Goal: Transaction & Acquisition: Purchase product/service

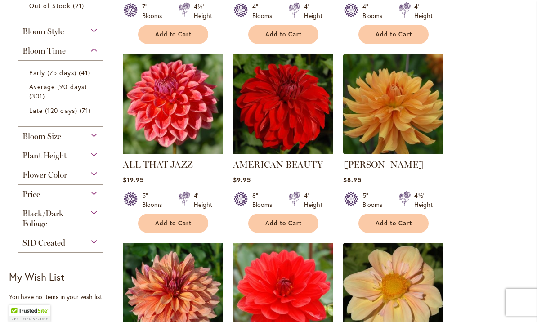
scroll to position [341, 0]
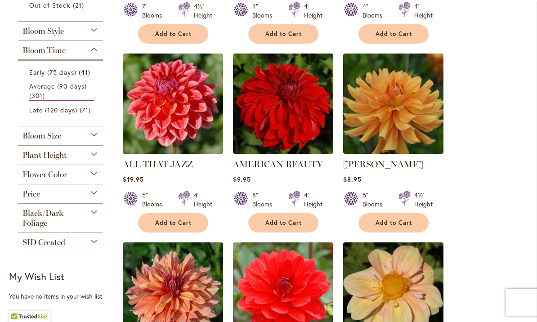
click at [94, 160] on div "Plant Height" at bounding box center [60, 153] width 85 height 14
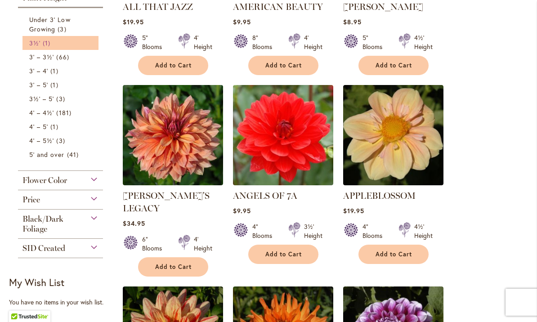
click at [31, 47] on span "3½'" at bounding box center [34, 43] width 11 height 9
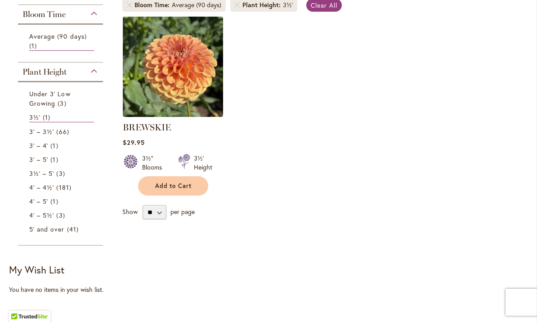
scroll to position [192, 0]
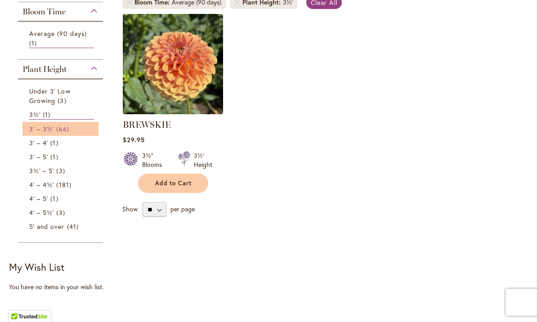
click at [41, 127] on span "3' – 3½'" at bounding box center [41, 129] width 25 height 9
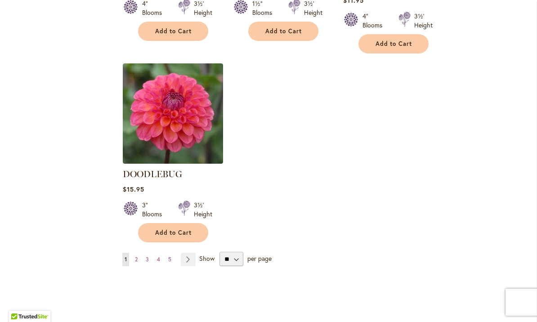
scroll to position [1113, 0]
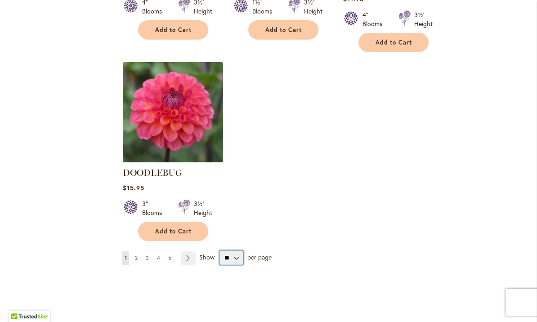
click at [231, 251] on select "** ** ** **" at bounding box center [232, 258] width 24 height 14
select select "**"
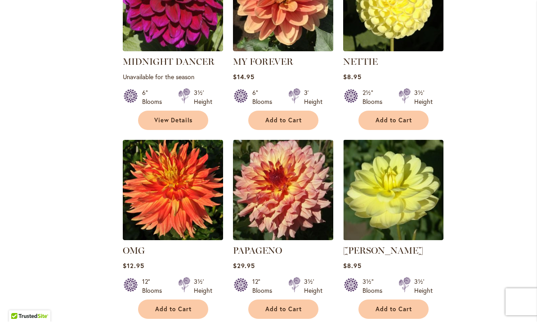
scroll to position [3353, 0]
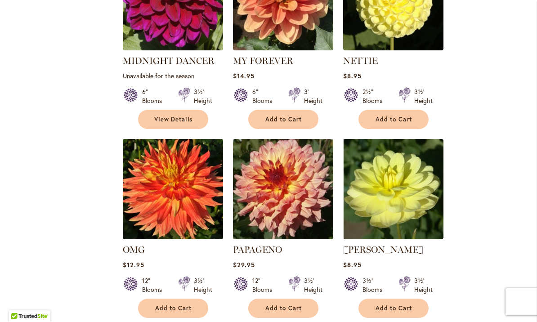
click at [164, 140] on img at bounding box center [172, 189] width 105 height 105
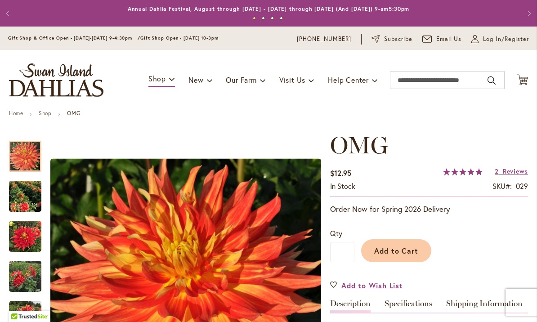
click at [22, 195] on img "Omg" at bounding box center [25, 196] width 32 height 36
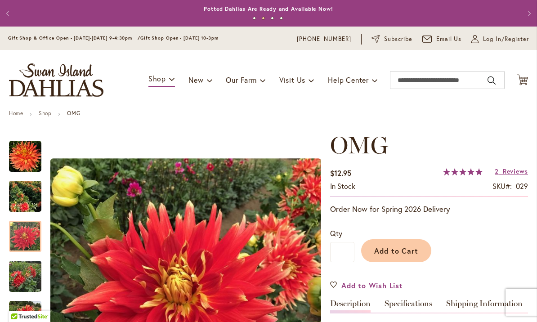
click at [23, 229] on div at bounding box center [25, 236] width 32 height 31
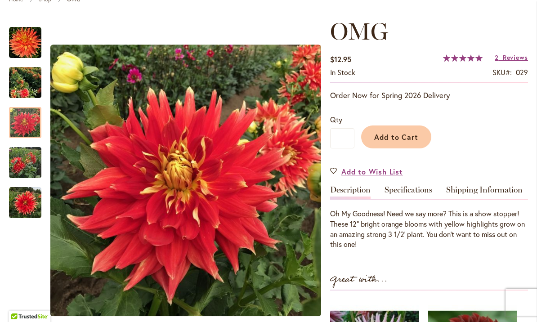
scroll to position [115, 0]
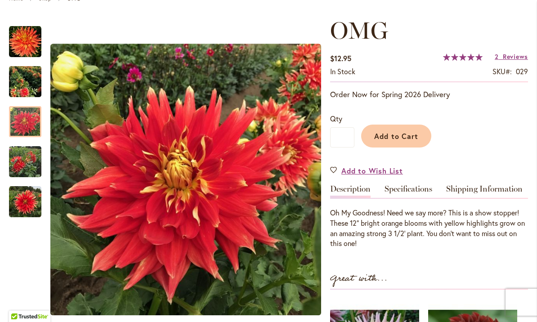
click at [19, 159] on img "Omg" at bounding box center [25, 161] width 32 height 43
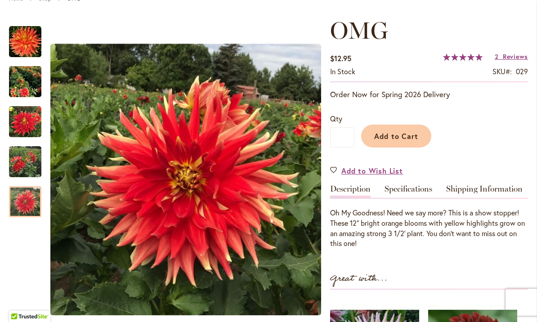
click at [23, 202] on img "Omg" at bounding box center [25, 202] width 32 height 32
click at [22, 80] on img "Omg" at bounding box center [25, 81] width 32 height 36
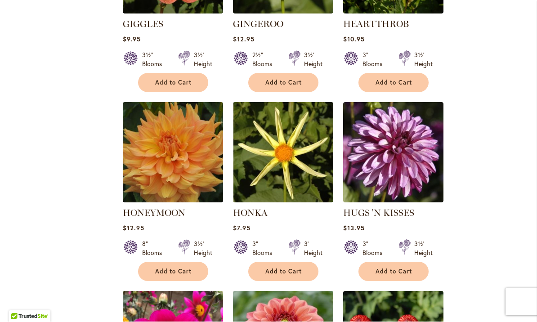
scroll to position [1843, 0]
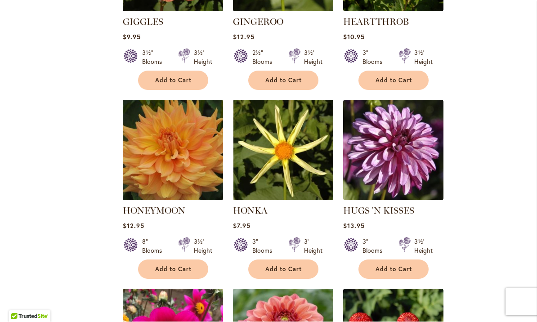
click at [161, 143] on img at bounding box center [172, 150] width 105 height 105
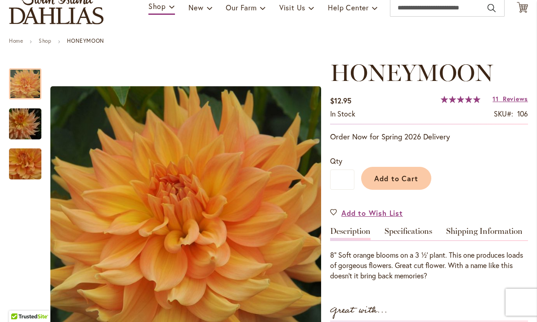
scroll to position [73, 0]
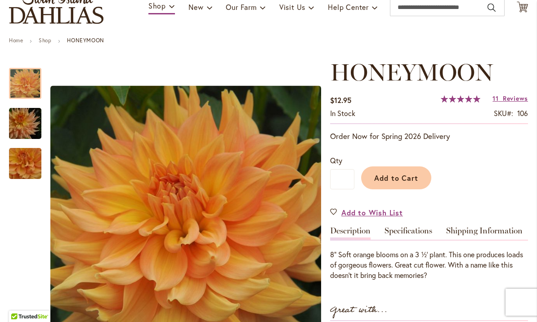
click at [26, 122] on img "Honeymoon" at bounding box center [25, 123] width 65 height 43
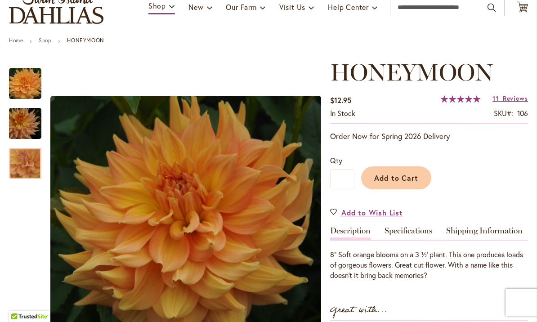
click at [27, 162] on img "Honeymoon" at bounding box center [25, 164] width 65 height 60
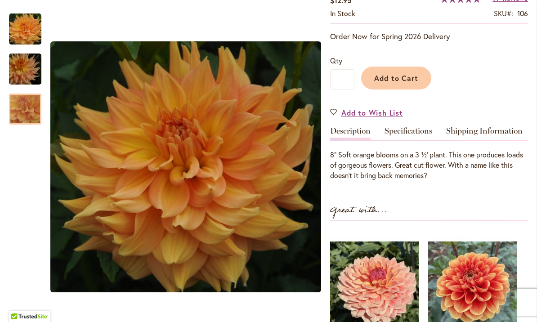
scroll to position [170, 0]
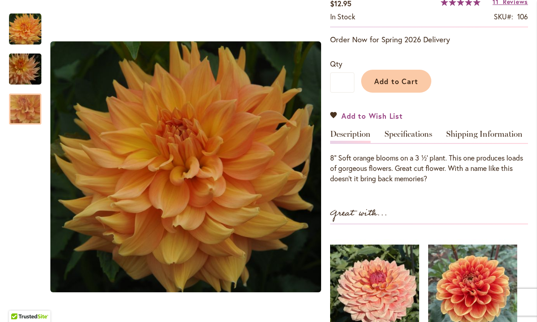
click at [335, 111] on link "Add to Wish List" at bounding box center [366, 116] width 73 height 10
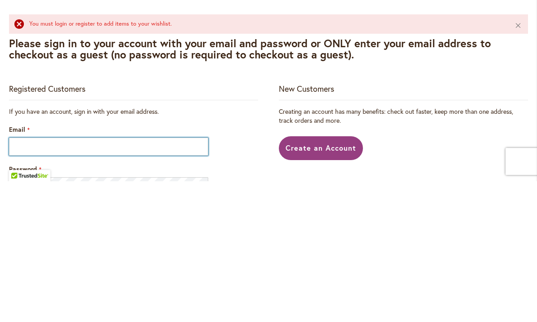
scroll to position [141, 0]
type input "**********"
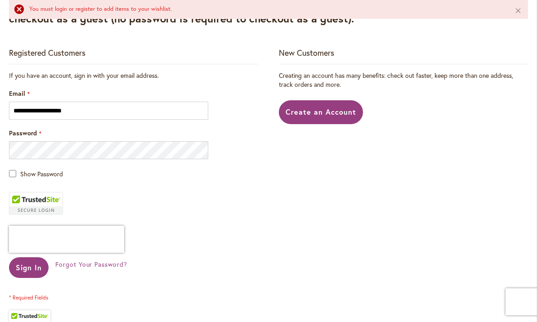
scroll to position [178, 0]
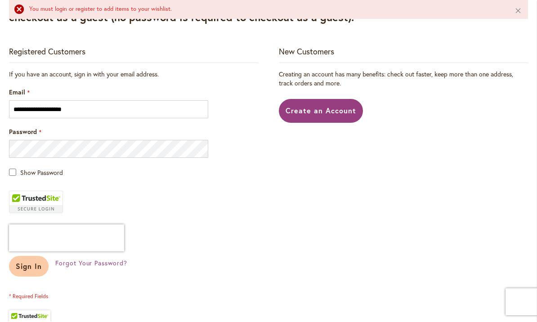
click at [32, 268] on span "Sign In" at bounding box center [29, 266] width 26 height 9
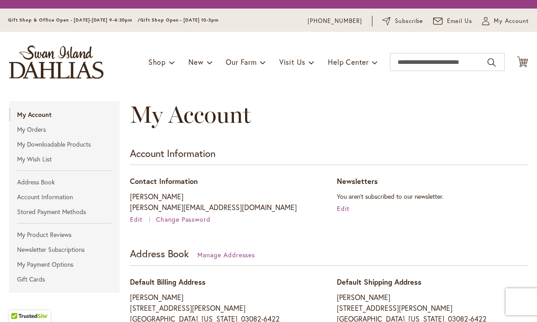
scroll to position [0, 0]
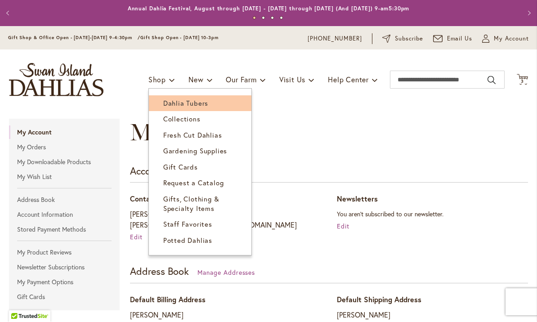
click at [184, 100] on span "Dahlia Tubers" at bounding box center [185, 103] width 45 height 9
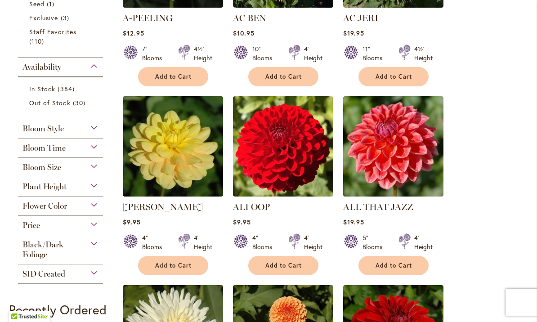
scroll to position [326, 0]
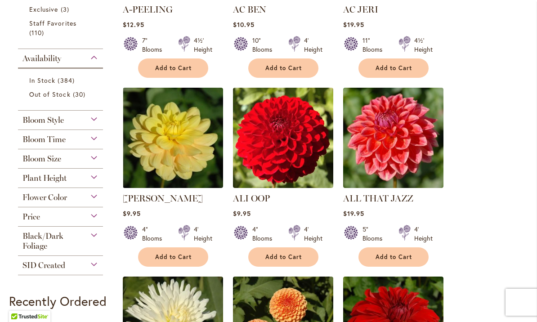
click at [88, 179] on div "Plant Height" at bounding box center [60, 176] width 85 height 14
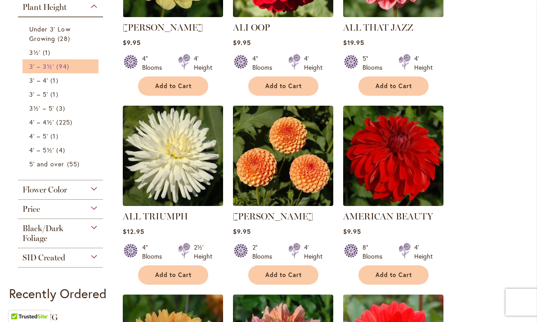
click at [63, 68] on span "94 items" at bounding box center [63, 66] width 15 height 9
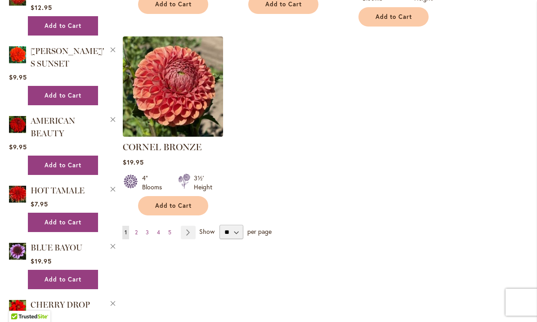
scroll to position [1140, 0]
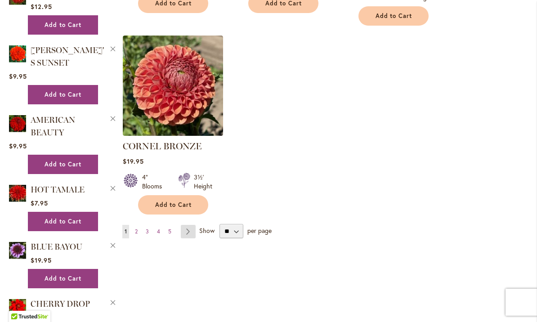
click at [188, 225] on link "Page Next" at bounding box center [188, 231] width 15 height 13
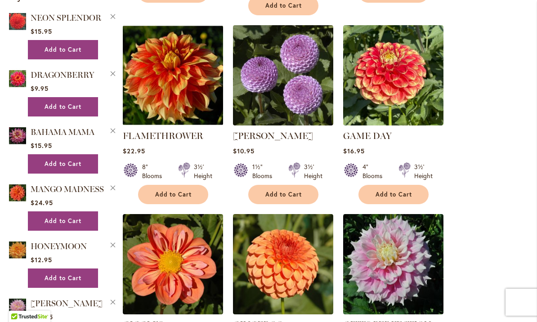
scroll to position [775, 0]
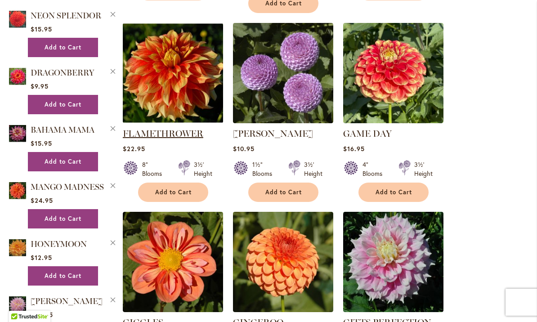
click at [166, 128] on link "FLAMETHROWER" at bounding box center [163, 133] width 81 height 11
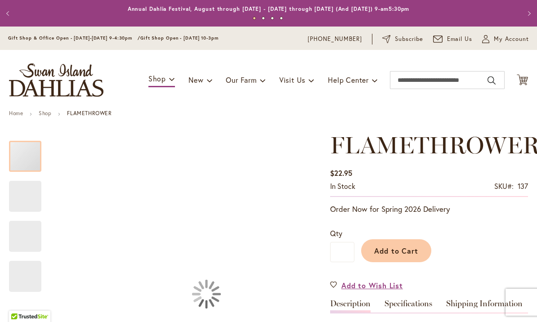
type input "*****"
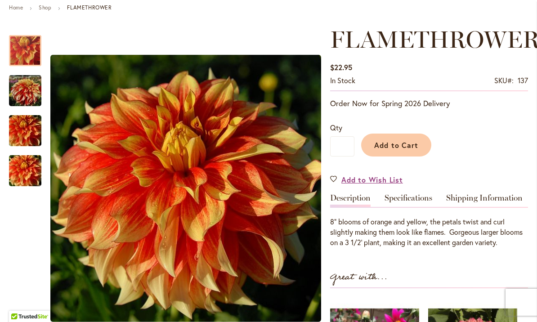
scroll to position [108, 0]
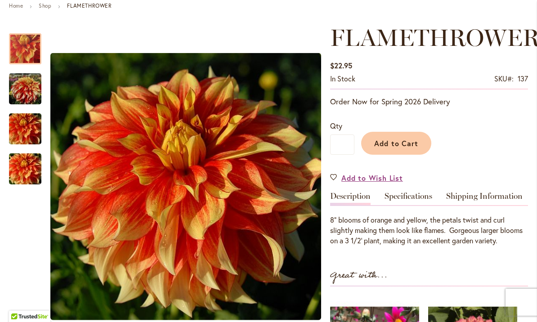
click at [25, 90] on img "FLAMETHROWER" at bounding box center [25, 88] width 32 height 33
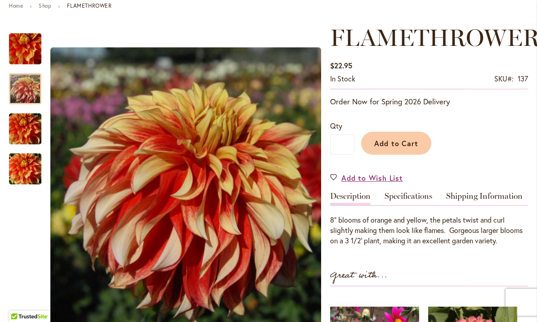
click at [22, 104] on div at bounding box center [25, 88] width 32 height 31
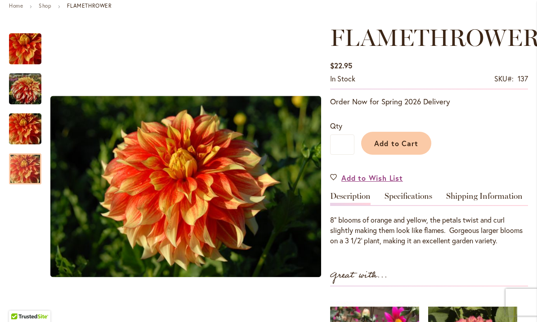
click at [21, 163] on div at bounding box center [25, 168] width 32 height 31
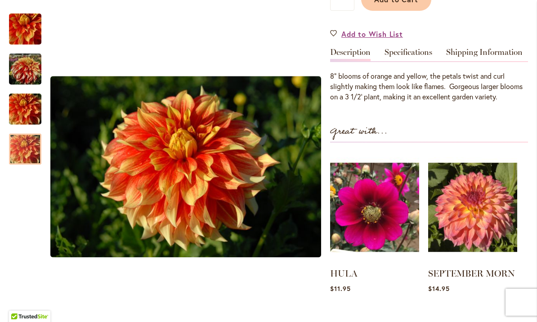
scroll to position [262, 0]
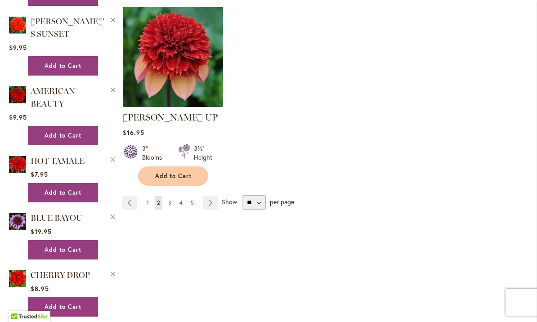
scroll to position [1171, 0]
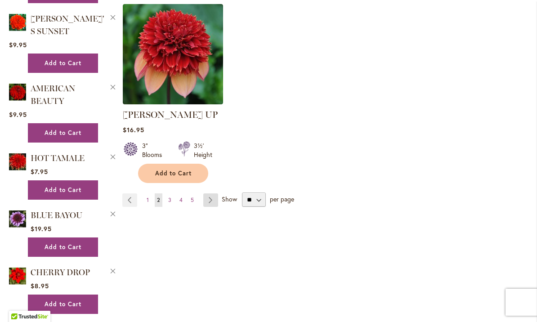
click at [211, 193] on link "Page Next" at bounding box center [210, 199] width 15 height 13
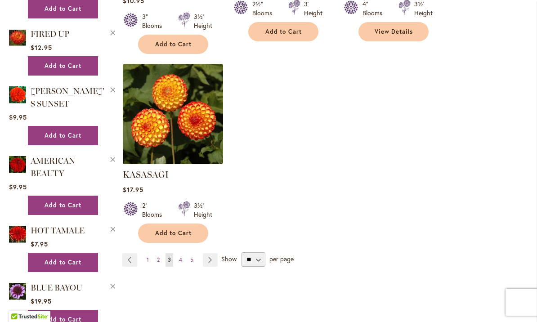
scroll to position [1099, 0]
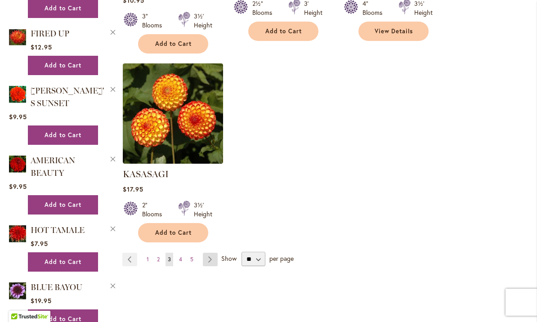
click at [210, 253] on link "Page Next" at bounding box center [210, 259] width 15 height 13
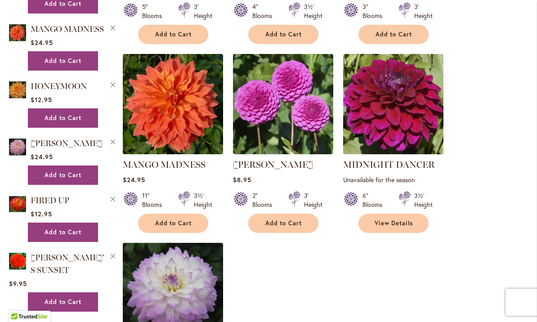
scroll to position [933, 0]
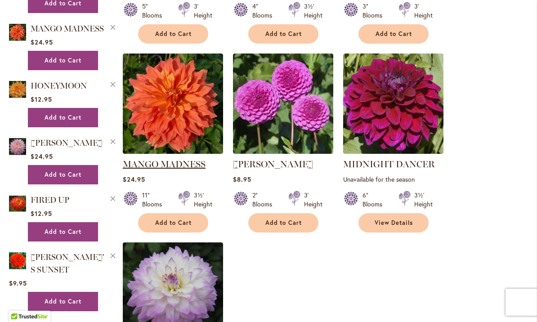
click at [163, 159] on link "MANGO MADNESS" at bounding box center [164, 164] width 83 height 11
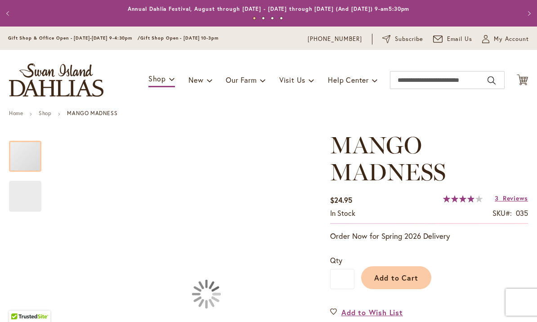
type input "*****"
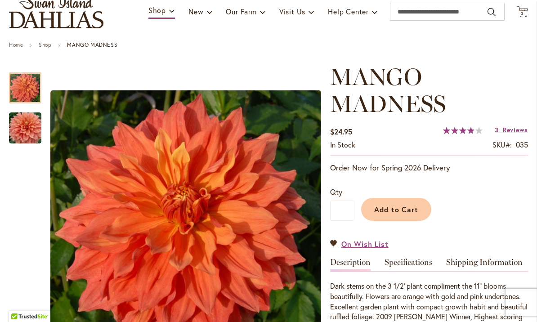
scroll to position [69, 0]
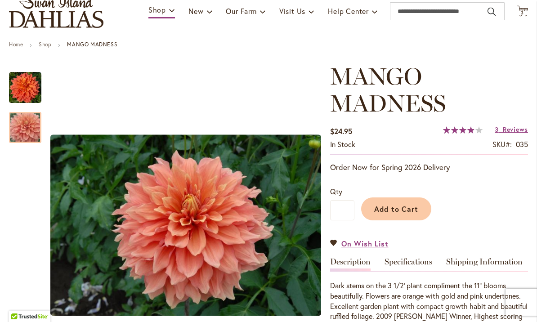
click at [24, 124] on img "Mango Madness" at bounding box center [25, 127] width 65 height 43
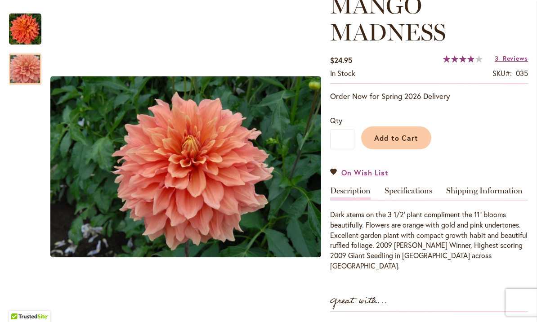
scroll to position [141, 0]
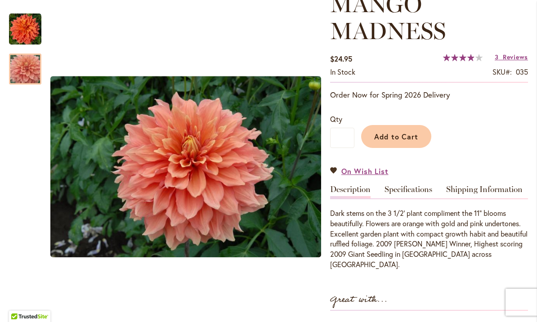
click at [31, 31] on img "Mango Madness" at bounding box center [25, 29] width 32 height 32
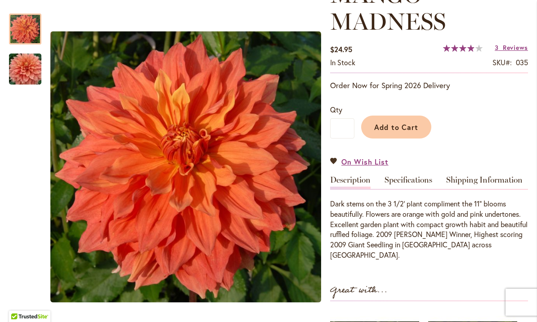
scroll to position [155, 0]
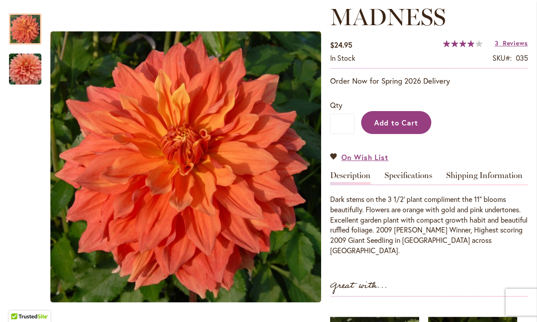
click at [400, 123] on span "Add to Cart" at bounding box center [396, 122] width 45 height 9
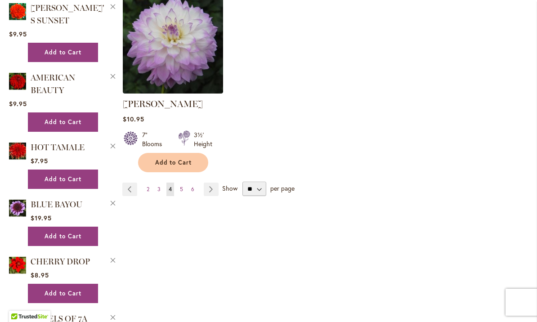
scroll to position [1187, 0]
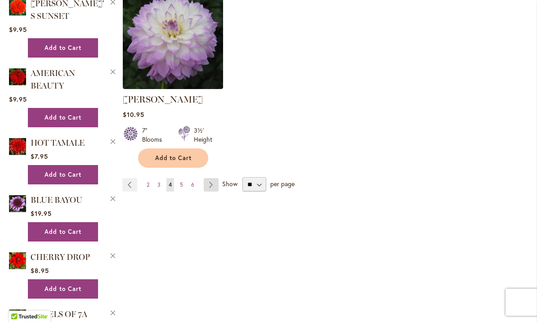
click at [211, 178] on link "Page Next" at bounding box center [211, 184] width 15 height 13
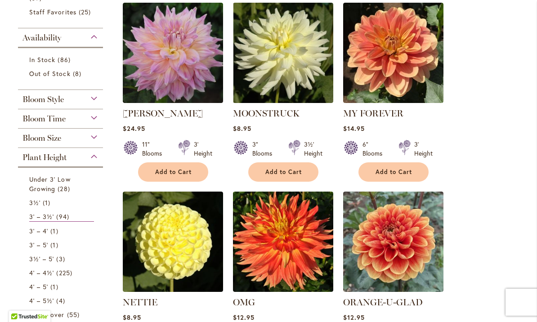
scroll to position [204, 0]
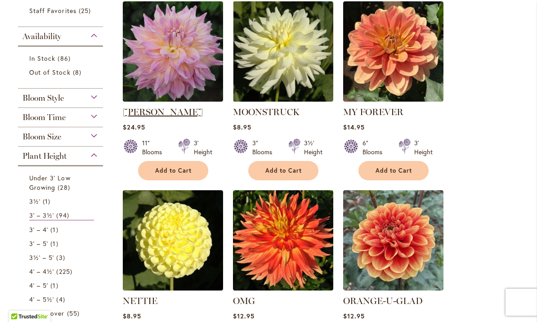
click at [167, 112] on link "[PERSON_NAME]" at bounding box center [163, 112] width 80 height 11
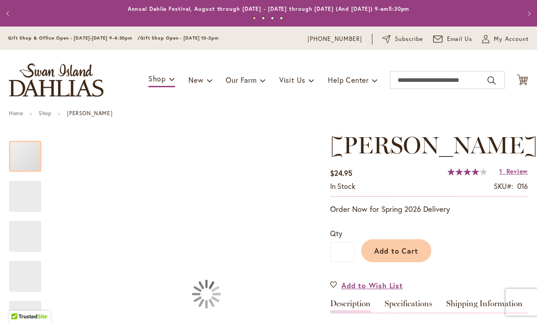
type input "*****"
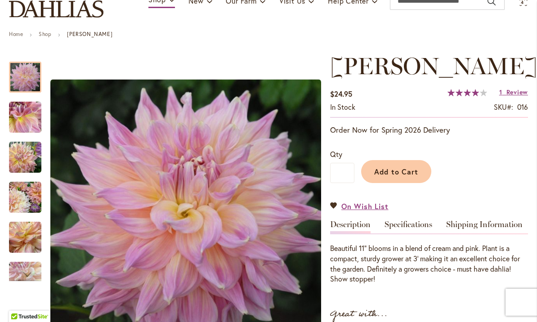
scroll to position [84, 0]
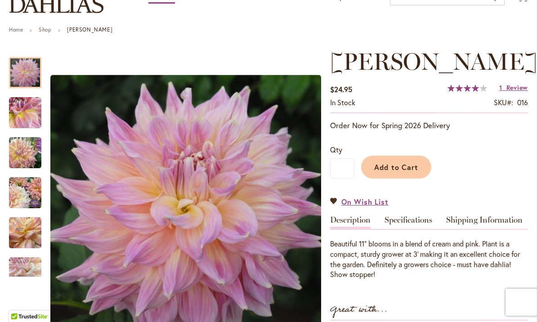
click at [21, 88] on div at bounding box center [25, 72] width 32 height 31
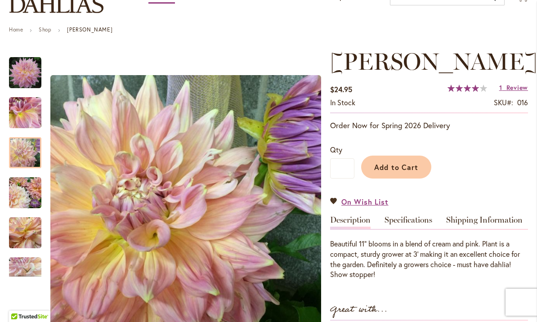
click at [18, 151] on img "Mingus Philip Sr" at bounding box center [25, 153] width 32 height 32
click at [26, 168] on div at bounding box center [25, 152] width 32 height 31
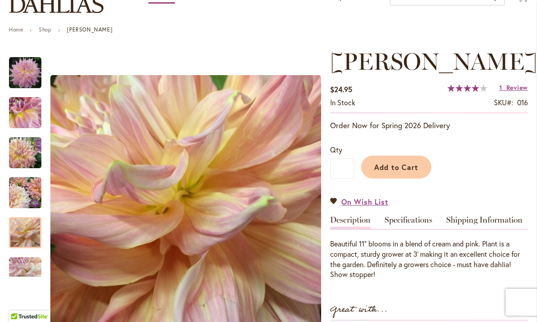
click at [23, 228] on img "Mingus Philip Sr" at bounding box center [25, 233] width 32 height 32
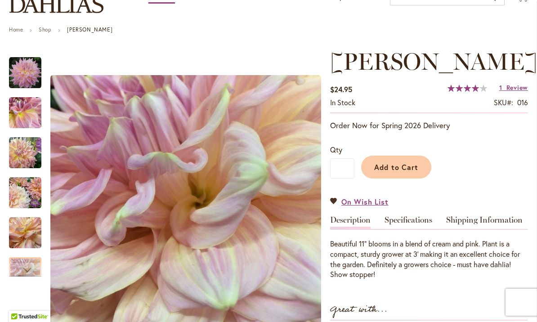
click at [24, 260] on div at bounding box center [25, 272] width 32 height 31
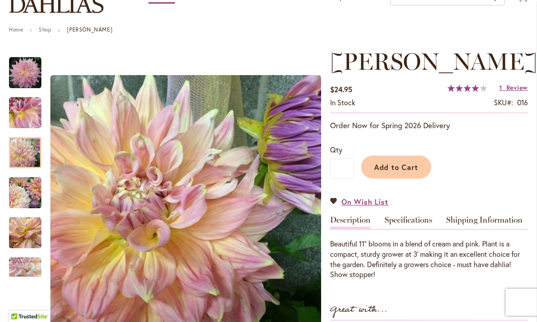
click at [16, 148] on img "Mingus Philip Sr" at bounding box center [25, 153] width 32 height 32
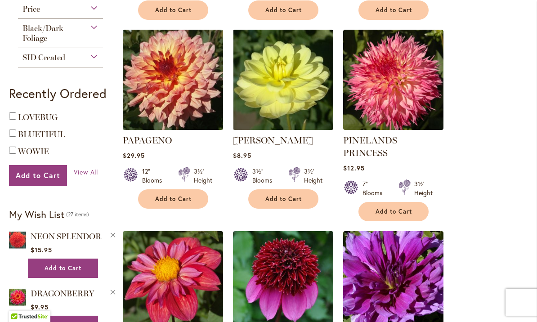
scroll to position [554, 0]
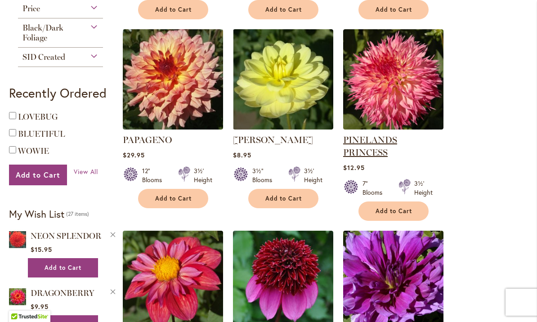
click at [397, 143] on link "PINELANDS PRINCESS" at bounding box center [370, 145] width 54 height 23
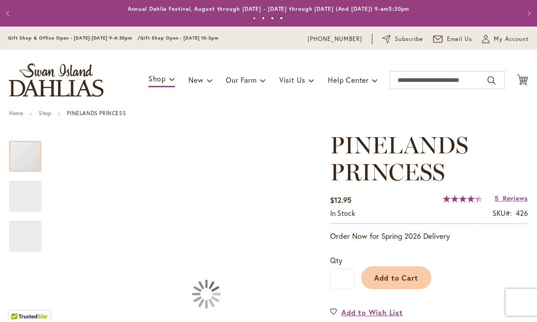
type input "*****"
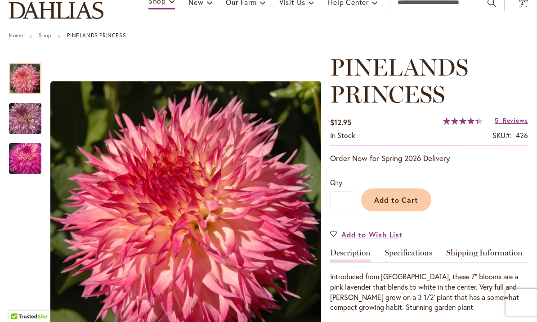
scroll to position [79, 0]
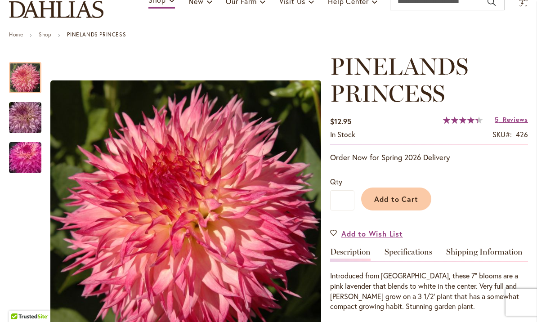
click at [20, 93] on div at bounding box center [25, 77] width 32 height 31
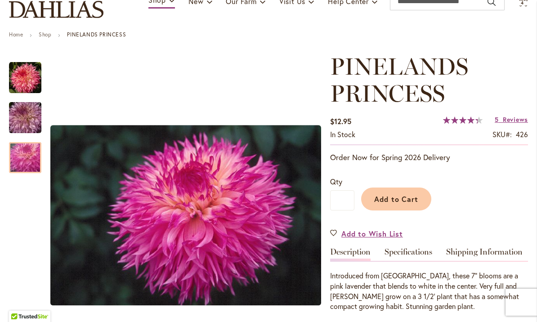
click at [25, 157] on img "PINELANDS PRINCESS" at bounding box center [25, 157] width 65 height 43
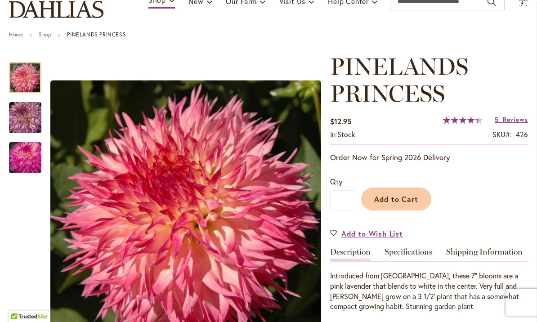
click at [23, 75] on img "PINELANDS PRINCESS" at bounding box center [25, 78] width 32 height 32
click at [26, 120] on img "PINELANDS PRINCESS" at bounding box center [25, 117] width 65 height 43
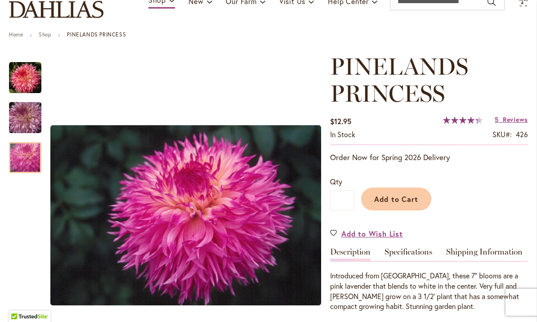
click at [27, 152] on img "PINELANDS PRINCESS" at bounding box center [25, 157] width 65 height 43
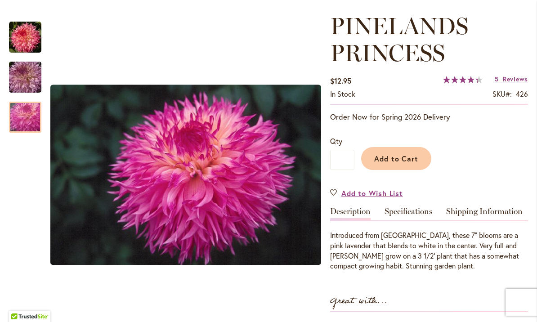
scroll to position [121, 0]
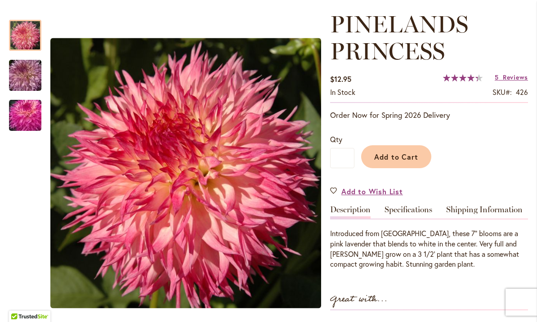
click at [27, 34] on img "PINELANDS PRINCESS" at bounding box center [25, 35] width 32 height 32
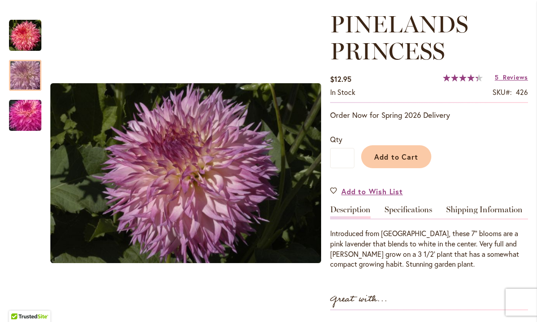
click at [22, 76] on img "PINELANDS PRINCESS" at bounding box center [25, 75] width 65 height 43
click at [24, 113] on img "PINELANDS PRINCESS" at bounding box center [25, 115] width 65 height 43
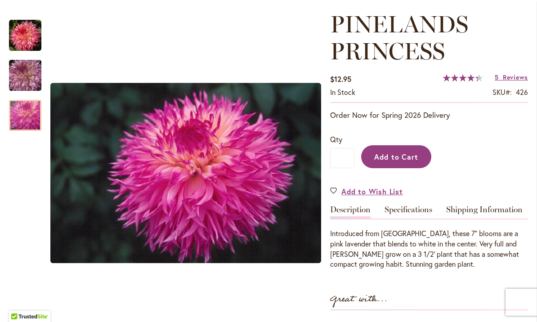
click at [390, 152] on span "Add to Cart" at bounding box center [396, 156] width 45 height 9
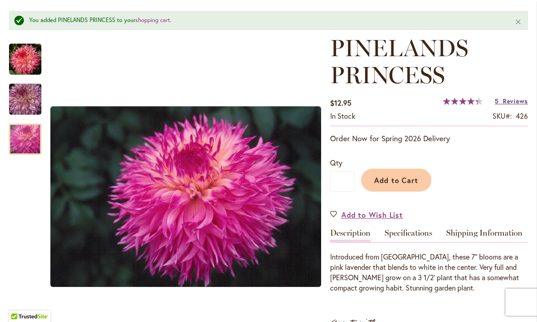
click at [515, 102] on span "Reviews" at bounding box center [515, 101] width 25 height 9
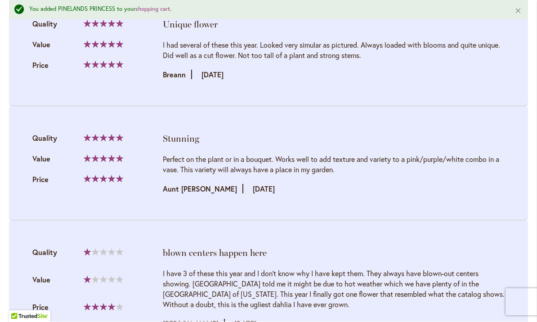
scroll to position [1366, 0]
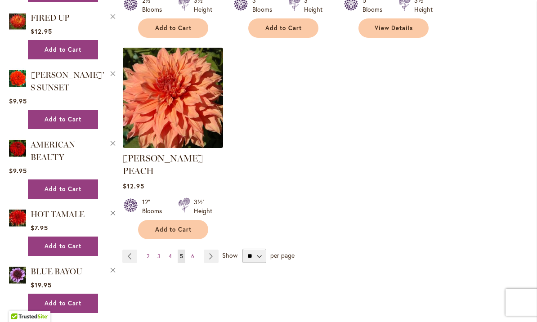
scroll to position [1116, 0]
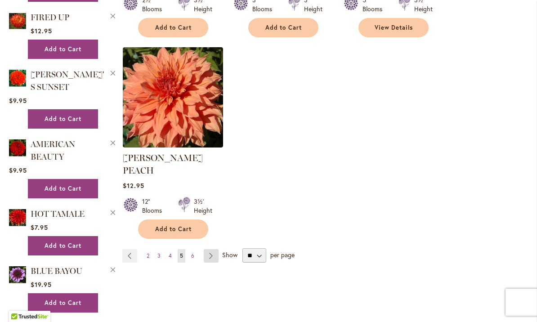
click at [213, 249] on link "Page Next" at bounding box center [211, 255] width 15 height 13
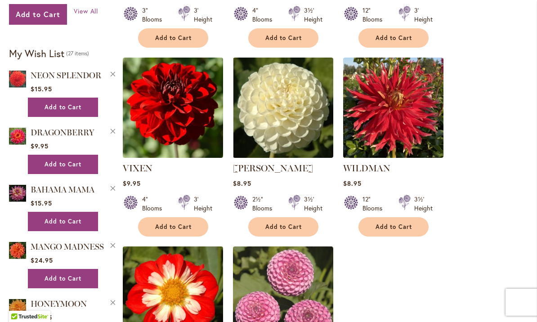
scroll to position [717, 0]
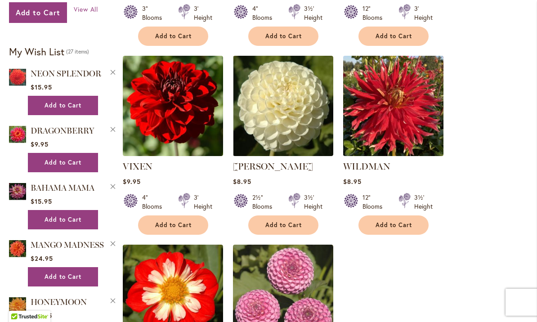
click at [397, 114] on img at bounding box center [393, 105] width 105 height 105
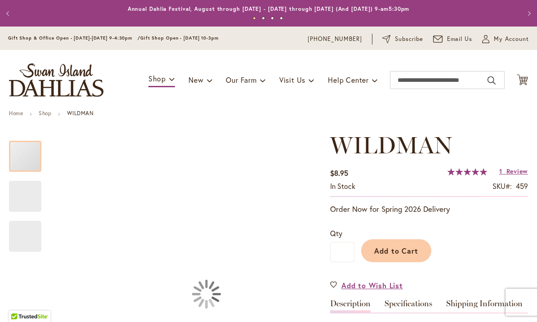
type input "*****"
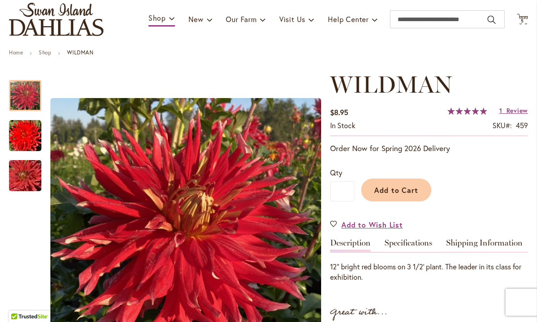
scroll to position [73, 0]
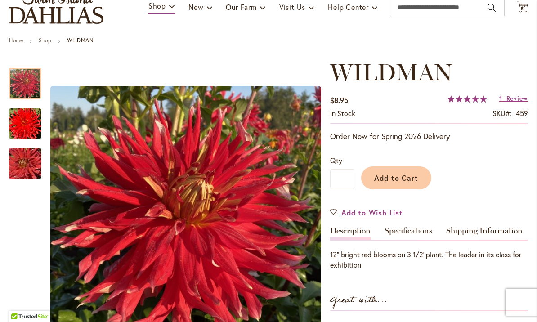
click at [27, 117] on img "Wildman" at bounding box center [25, 124] width 32 height 32
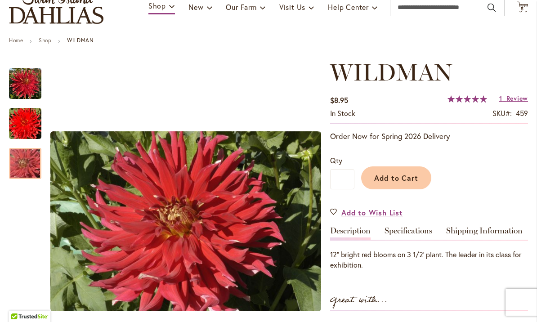
click at [24, 160] on img "Wildman" at bounding box center [25, 163] width 65 height 43
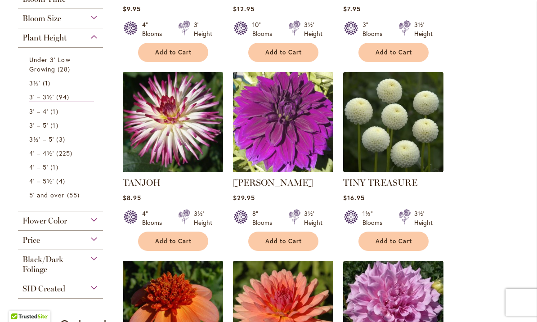
scroll to position [338, 0]
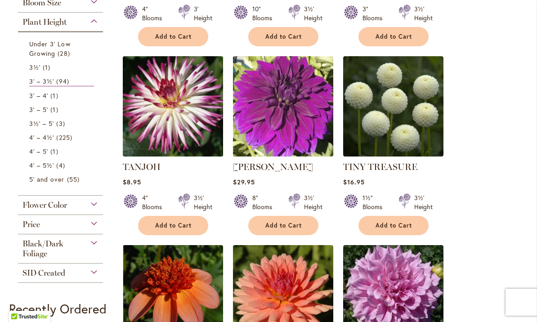
click at [161, 115] on img at bounding box center [172, 106] width 105 height 105
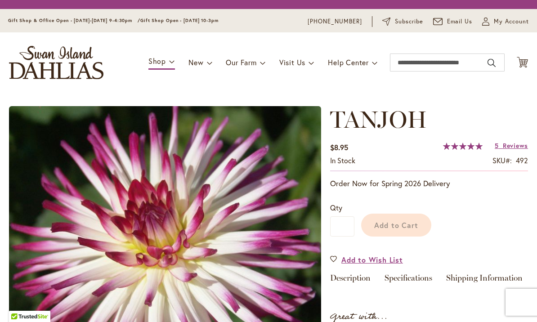
type input "*****"
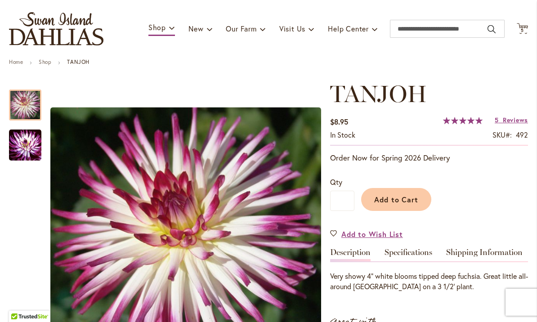
scroll to position [72, 0]
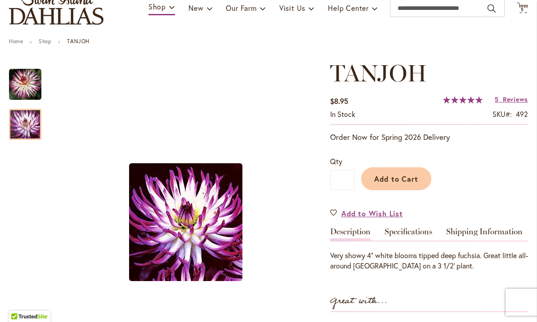
click at [21, 125] on img "TANJOH" at bounding box center [25, 125] width 32 height 34
click at [17, 80] on img "TANJOH" at bounding box center [25, 84] width 32 height 32
click at [27, 126] on img "TANJOH" at bounding box center [25, 125] width 32 height 34
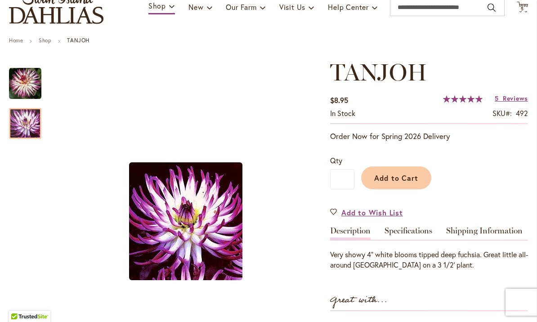
scroll to position [70, 0]
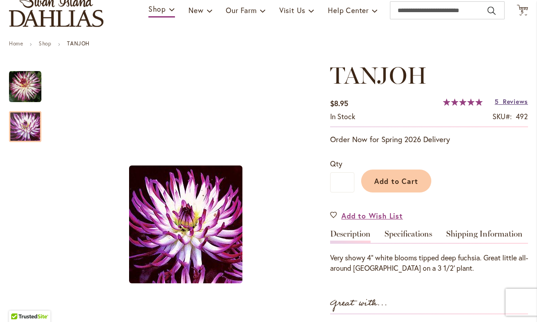
click at [515, 99] on span "Reviews" at bounding box center [515, 101] width 25 height 9
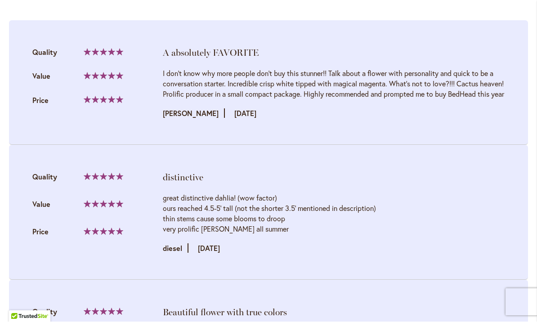
scroll to position [935, 0]
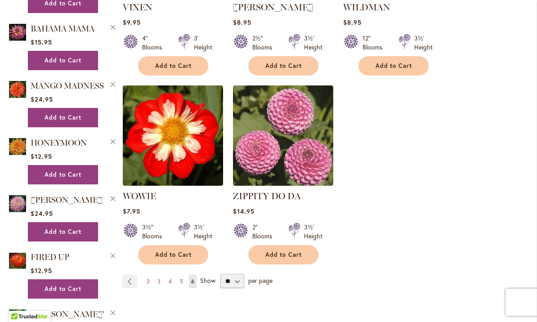
scroll to position [908, 0]
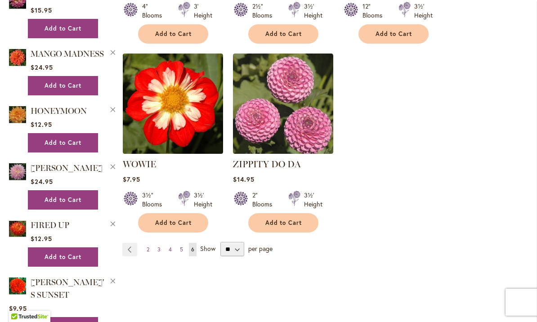
click at [213, 247] on span "Show" at bounding box center [207, 248] width 15 height 9
click at [220, 247] on select "** ** ** **" at bounding box center [232, 249] width 24 height 14
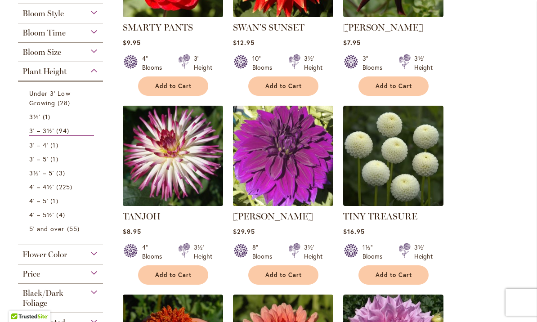
scroll to position [293, 0]
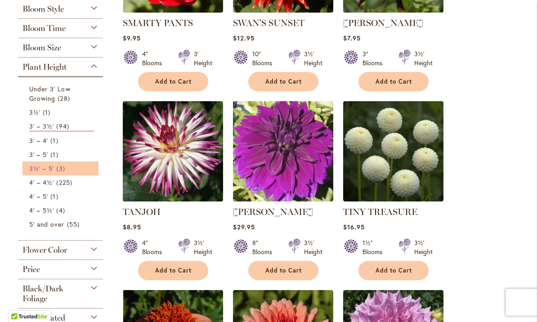
click at [30, 170] on span "3½' – 5'" at bounding box center [41, 168] width 25 height 9
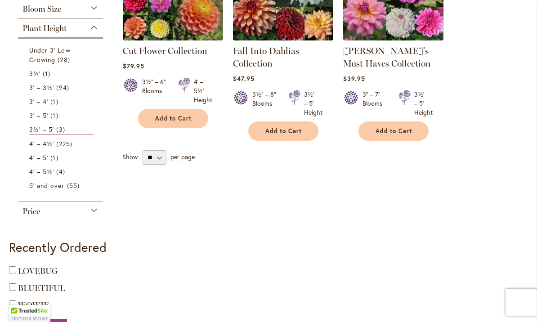
scroll to position [267, 0]
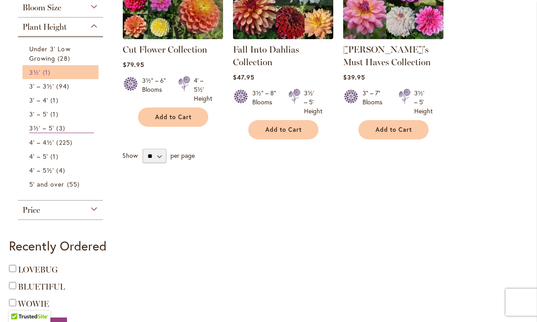
click at [31, 72] on span "3½'" at bounding box center [34, 72] width 11 height 9
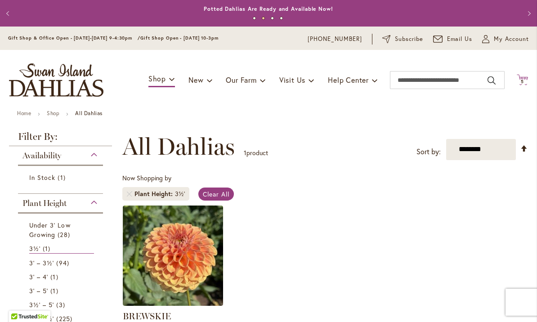
click at [523, 79] on span "5" at bounding box center [522, 82] width 3 height 6
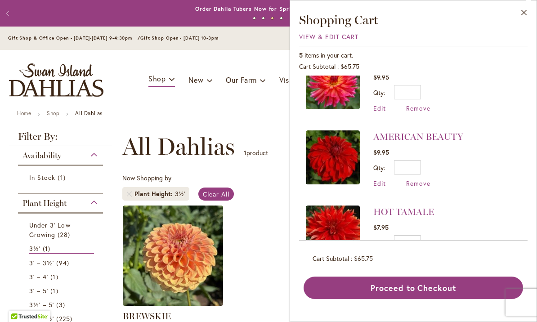
scroll to position [176, 0]
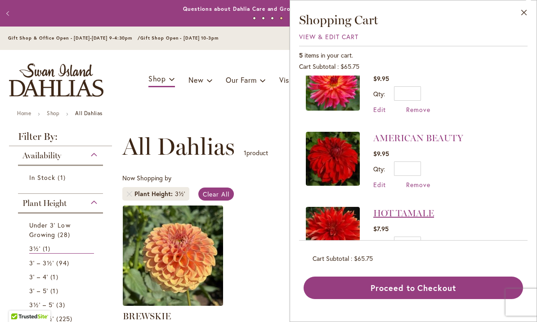
click at [396, 214] on link "HOT TAMALE" at bounding box center [403, 213] width 61 height 11
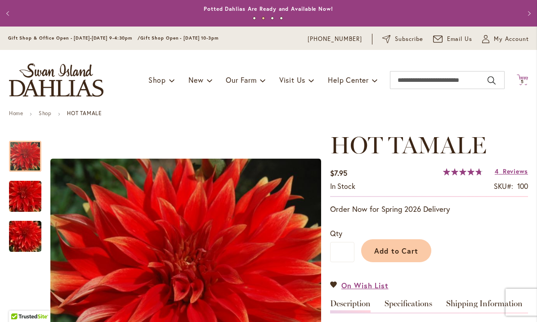
click at [523, 80] on span "5" at bounding box center [522, 82] width 3 height 6
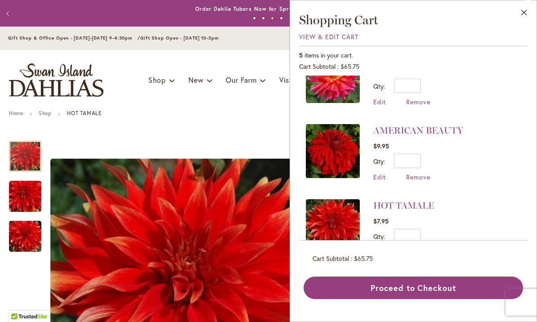
scroll to position [182, 0]
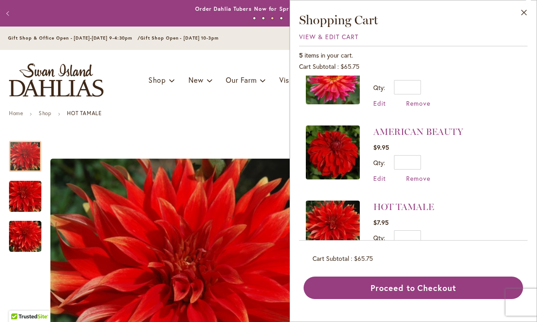
click at [418, 255] on span "Remove" at bounding box center [418, 253] width 24 height 9
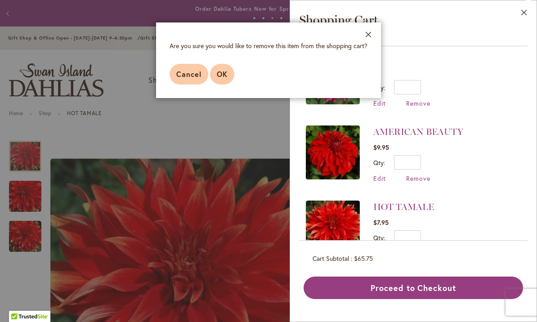
click at [225, 71] on span "OK" at bounding box center [222, 73] width 11 height 9
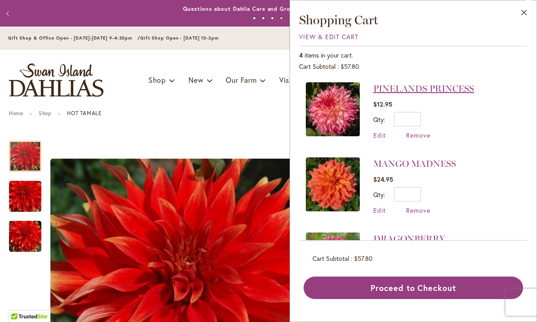
click at [425, 89] on link "PINELANDS PRINCESS" at bounding box center [423, 88] width 101 height 11
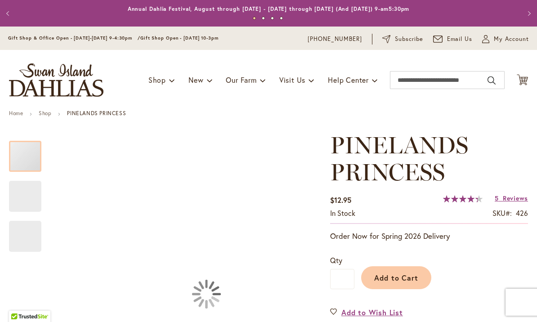
type input "*****"
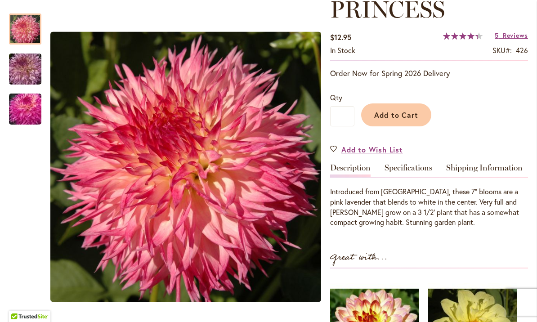
scroll to position [163, 0]
click at [22, 66] on img "PINELANDS PRINCESS" at bounding box center [25, 69] width 65 height 43
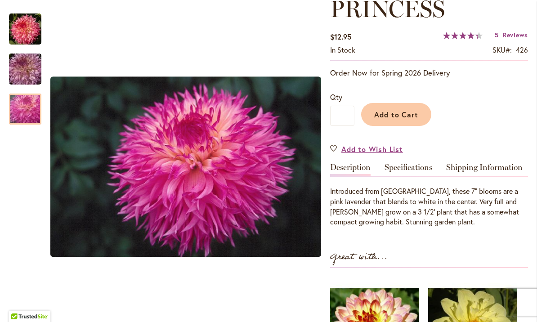
click at [22, 112] on img "PINELANDS PRINCESS" at bounding box center [25, 109] width 65 height 43
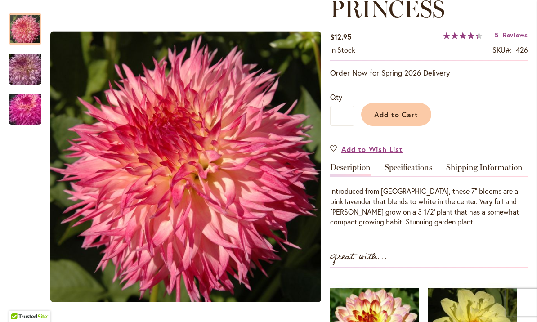
click at [27, 32] on img "PINELANDS PRINCESS" at bounding box center [25, 29] width 32 height 32
click at [20, 71] on img "PINELANDS PRINCESS" at bounding box center [25, 69] width 65 height 43
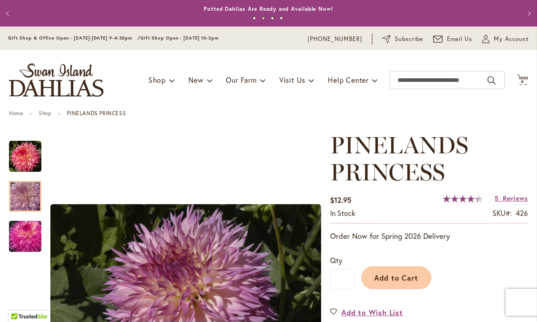
scroll to position [0, 0]
click at [522, 80] on span "4" at bounding box center [522, 82] width 3 height 6
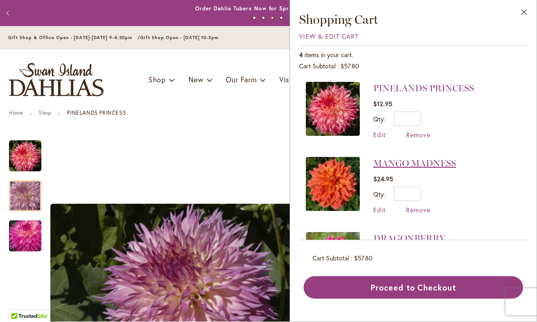
click at [437, 165] on link "MANGO MADNESS" at bounding box center [414, 163] width 83 height 11
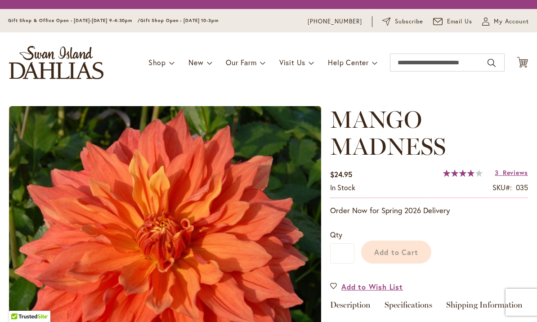
type input "*****"
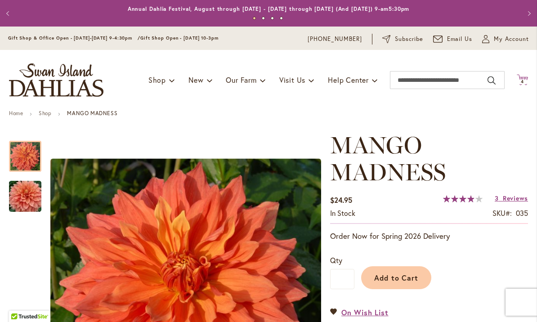
click at [523, 79] on span "4" at bounding box center [522, 82] width 3 height 6
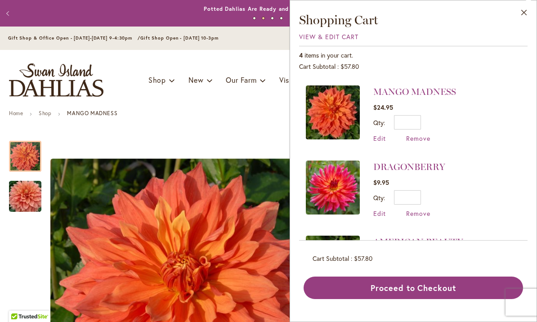
scroll to position [72, 0]
click at [430, 171] on link "DRAGONBERRY" at bounding box center [409, 167] width 72 height 11
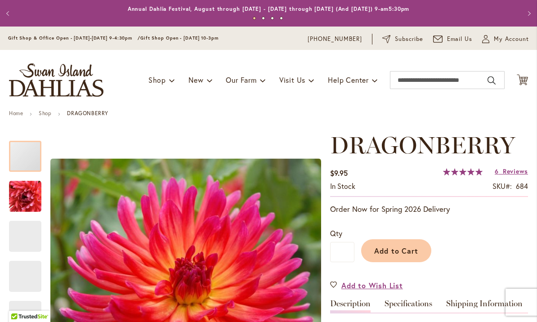
type input "*****"
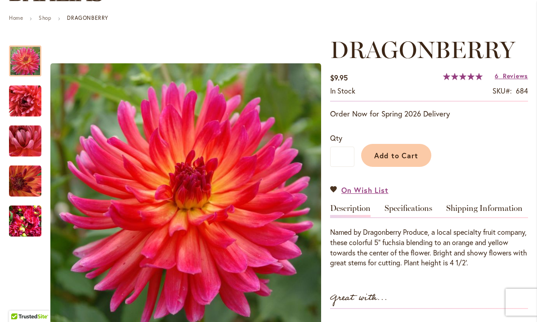
scroll to position [101, 0]
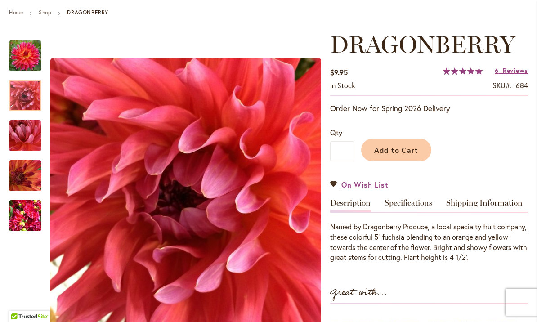
click at [27, 95] on img "DRAGONBERRY" at bounding box center [25, 96] width 32 height 32
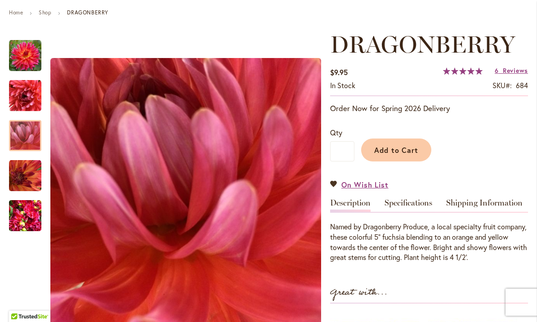
click at [24, 135] on img "DRAGONBERRY" at bounding box center [25, 136] width 32 height 32
click at [20, 171] on img "DRAGONBERRY" at bounding box center [25, 176] width 32 height 32
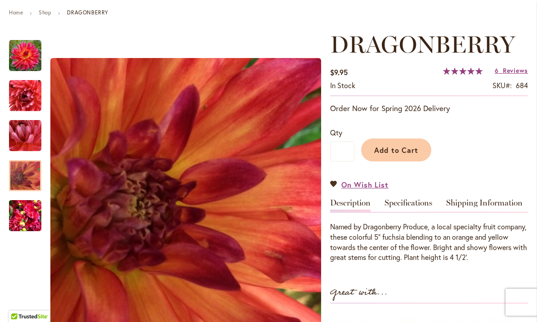
click at [26, 213] on img "DRAGONBERRY" at bounding box center [25, 215] width 32 height 43
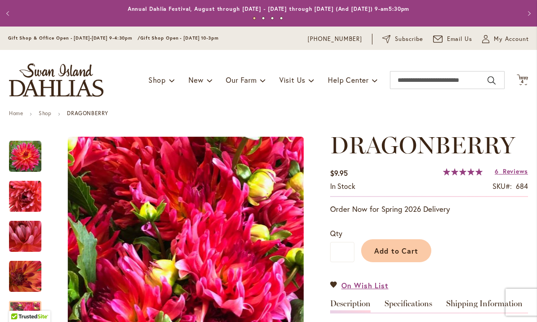
scroll to position [0, 0]
click at [520, 82] on span "4 4 items" at bounding box center [522, 82] width 9 height 4
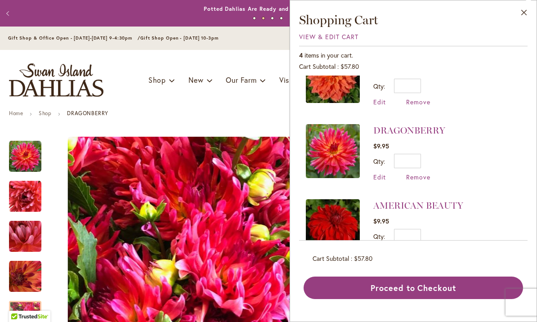
scroll to position [108, 0]
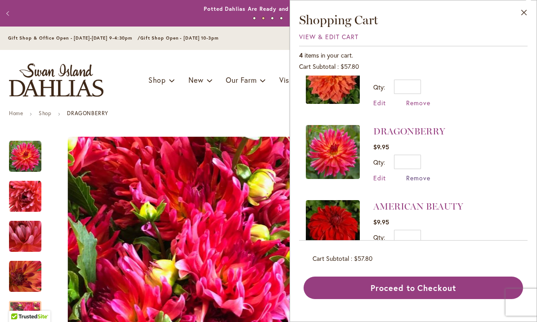
click at [419, 177] on span "Remove" at bounding box center [418, 178] width 24 height 9
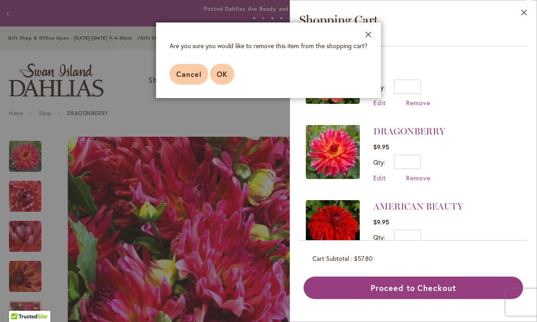
click at [226, 73] on span "OK" at bounding box center [222, 73] width 11 height 9
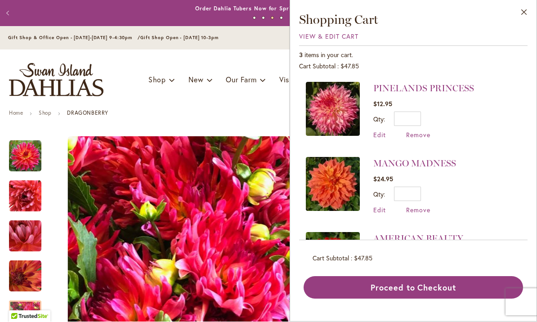
click at [438, 238] on link "AMERICAN BEAUTY" at bounding box center [418, 238] width 90 height 11
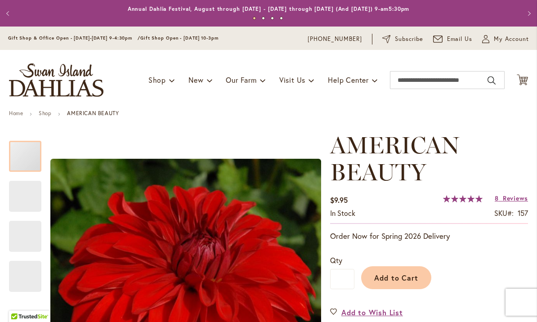
type input "*****"
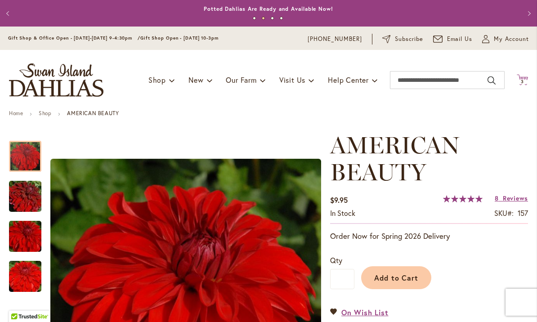
click at [520, 80] on span "3 3 items" at bounding box center [522, 82] width 9 height 4
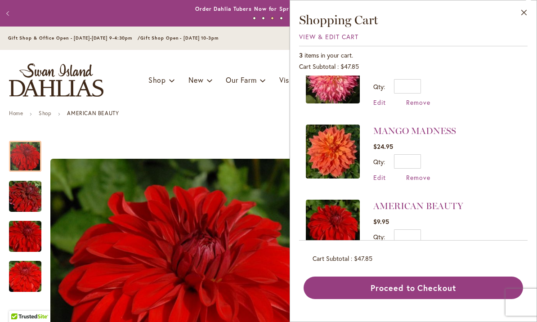
scroll to position [33, 0]
click at [422, 251] on span "Remove" at bounding box center [418, 252] width 24 height 9
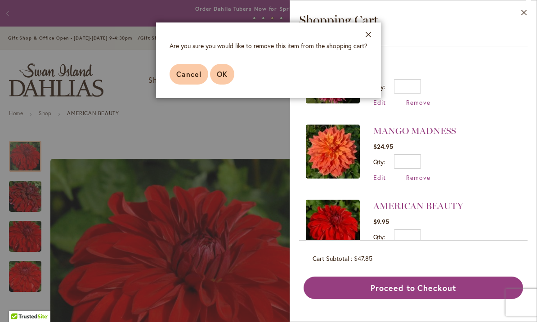
click at [225, 74] on span "OK" at bounding box center [222, 73] width 11 height 9
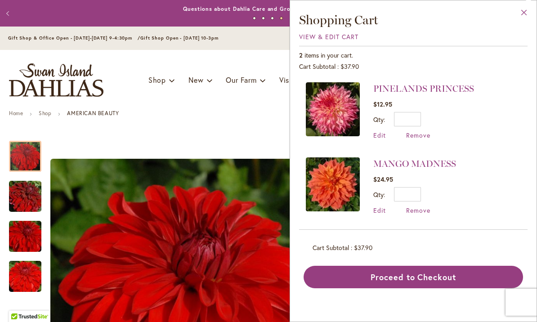
click at [523, 10] on button "Close" at bounding box center [524, 14] width 25 height 28
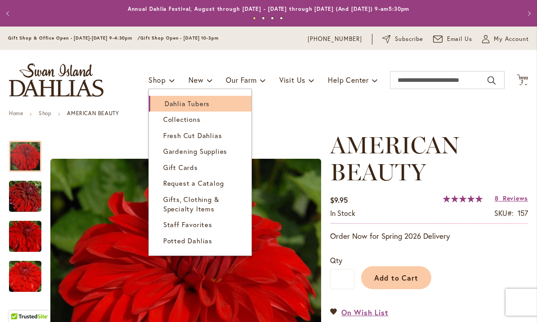
click at [185, 105] on span "Dahlia Tubers" at bounding box center [187, 103] width 45 height 9
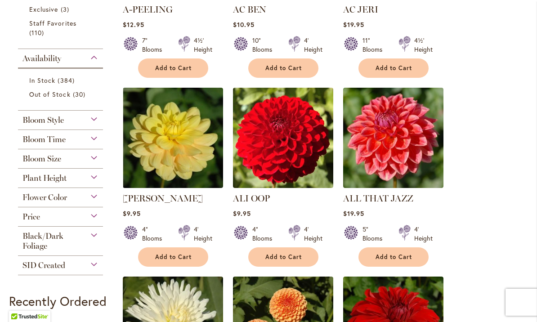
scroll to position [329, 0]
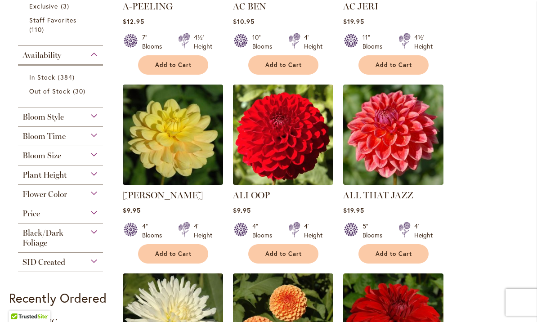
click at [92, 193] on div "Flower Color" at bounding box center [60, 192] width 85 height 14
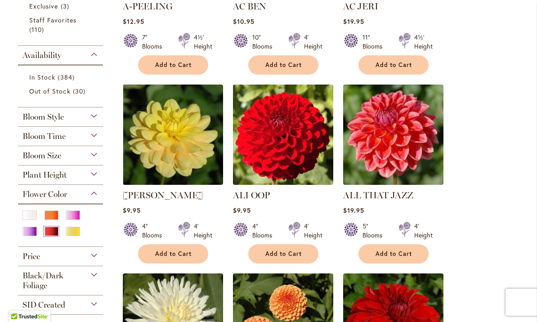
click at [49, 233] on div "Red" at bounding box center [51, 231] width 14 height 9
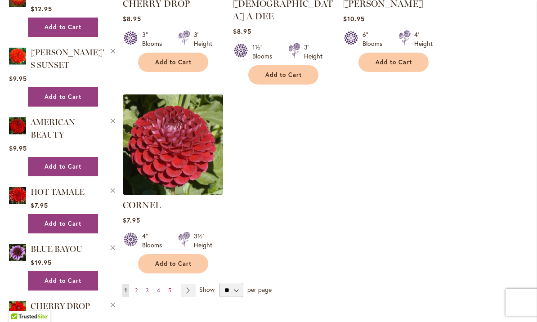
scroll to position [1073, 0]
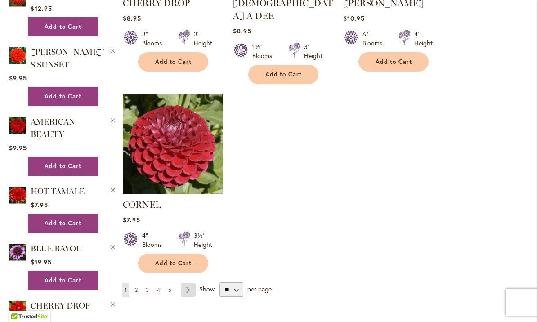
click at [187, 283] on link "Page Next" at bounding box center [188, 289] width 15 height 13
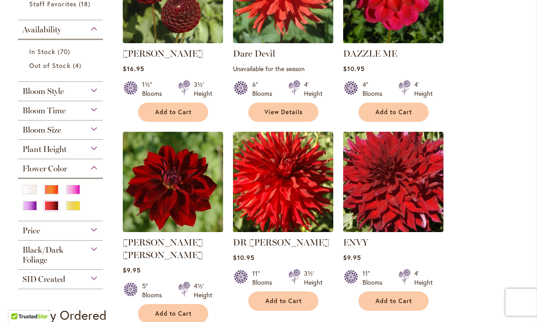
scroll to position [271, 0]
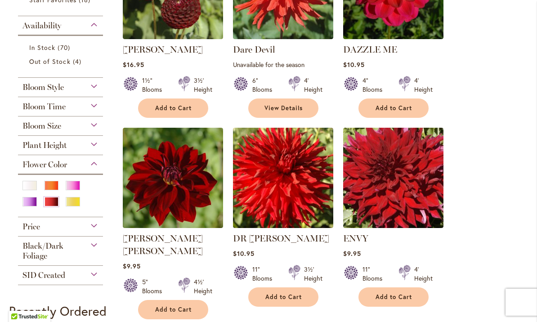
click at [94, 147] on div "Plant Height" at bounding box center [60, 143] width 85 height 14
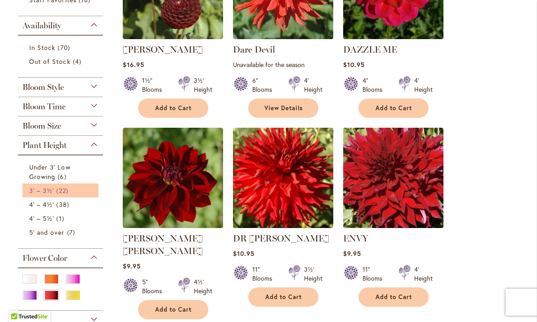
click at [63, 193] on span "22 items" at bounding box center [63, 190] width 14 height 9
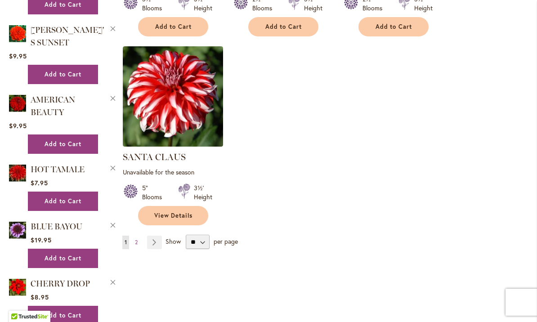
scroll to position [1134, 0]
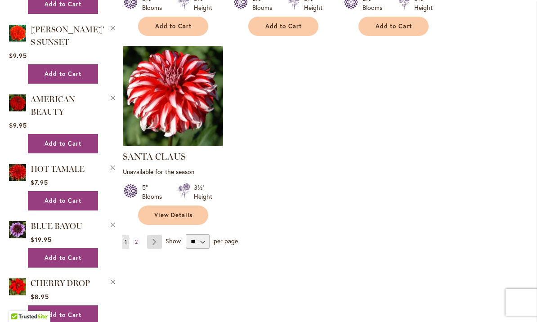
click at [153, 235] on link "Page Next" at bounding box center [154, 241] width 15 height 13
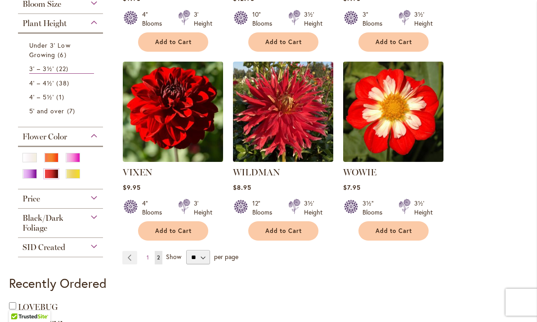
scroll to position [327, 0]
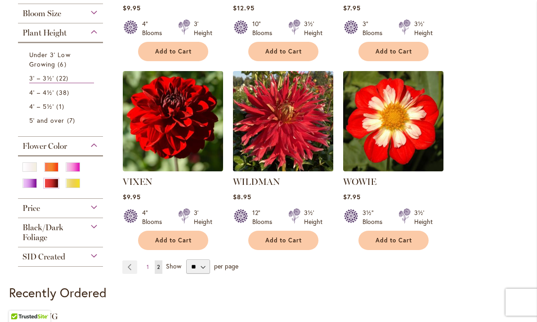
click at [279, 135] on img at bounding box center [282, 120] width 105 height 105
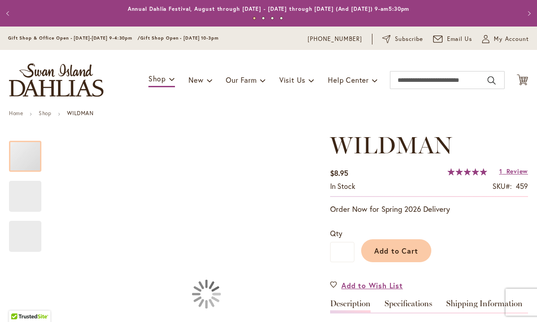
type input "*****"
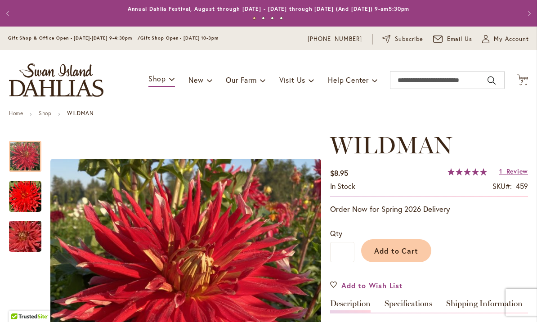
scroll to position [94, 0]
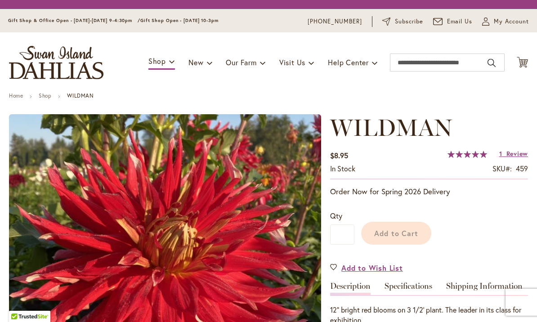
type input "*****"
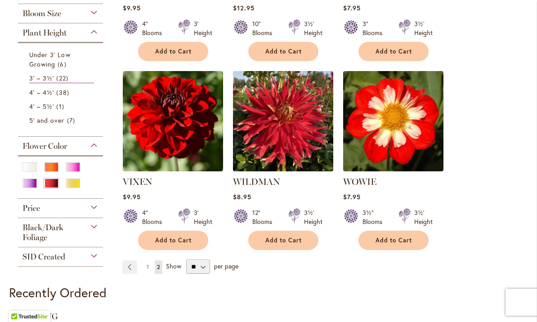
scroll to position [358, 0]
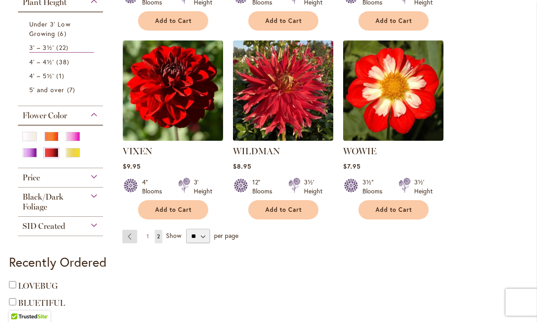
click at [128, 237] on link "Page Previous" at bounding box center [129, 236] width 15 height 13
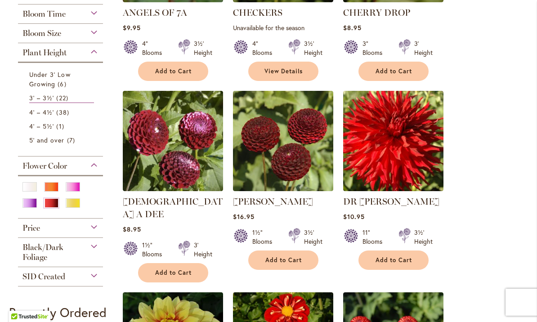
scroll to position [310, 0]
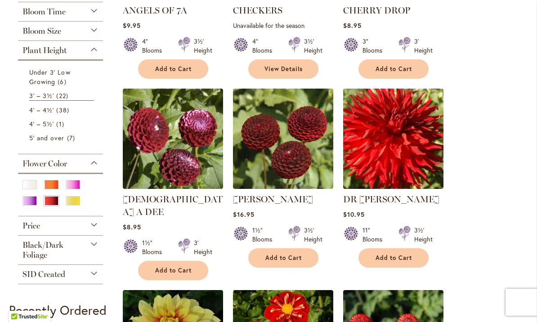
click at [400, 148] on img at bounding box center [393, 138] width 105 height 105
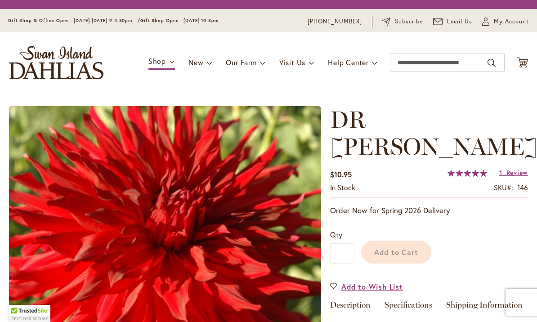
type input "*****"
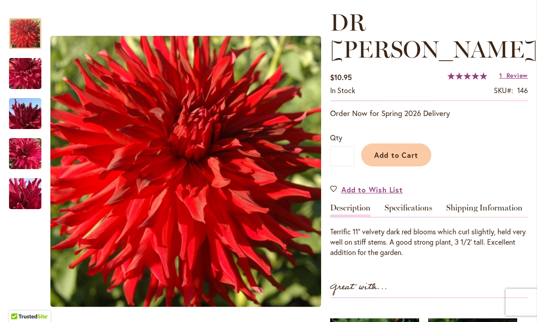
scroll to position [125, 0]
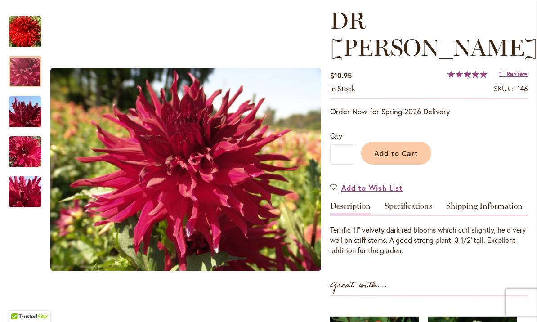
click at [24, 67] on img "DR LES" at bounding box center [25, 72] width 65 height 49
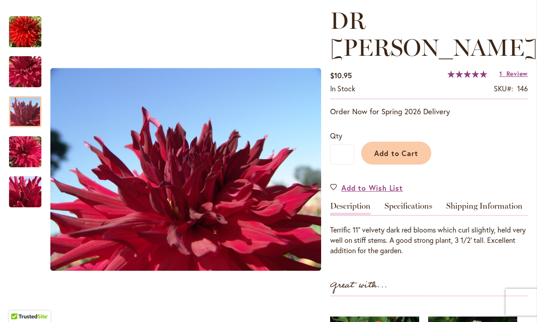
click at [22, 112] on img "DR LES" at bounding box center [25, 112] width 65 height 49
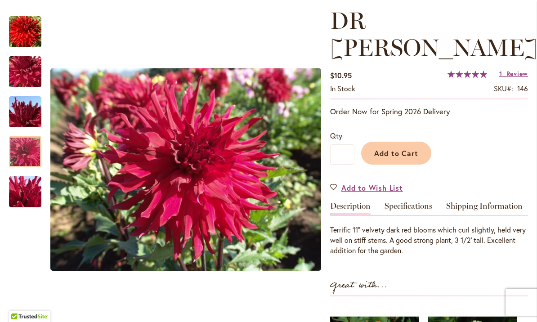
click at [24, 149] on img "DR LES" at bounding box center [25, 152] width 65 height 49
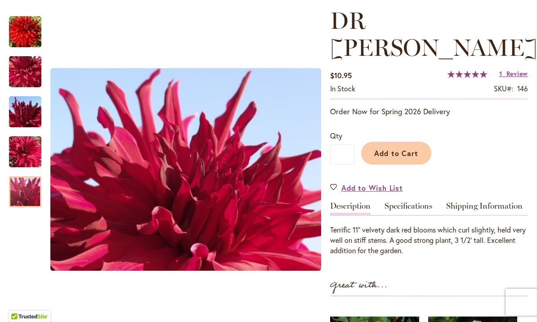
click at [24, 190] on img "DR LES" at bounding box center [25, 192] width 65 height 49
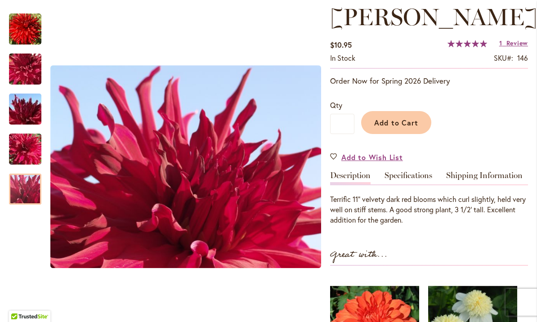
scroll to position [156, 0]
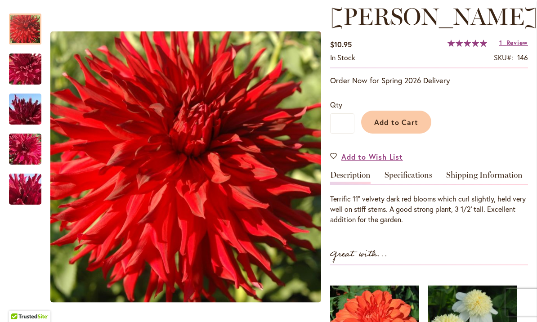
click at [22, 24] on img "DR LES" at bounding box center [25, 29] width 32 height 32
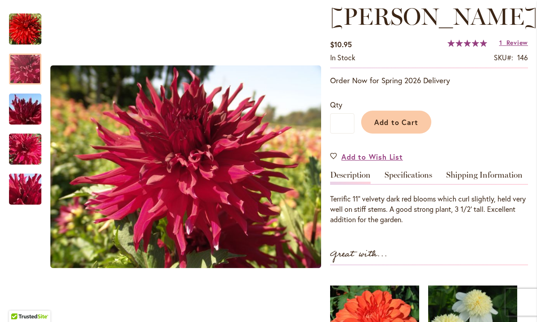
click at [23, 63] on img "DR LES" at bounding box center [25, 69] width 65 height 49
click at [27, 113] on img "DR LES" at bounding box center [25, 109] width 65 height 49
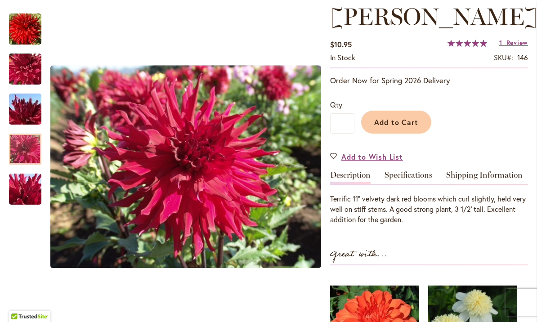
click at [22, 154] on img "DR LES" at bounding box center [25, 149] width 65 height 49
click at [403, 111] on button "Add to Cart" at bounding box center [396, 122] width 70 height 23
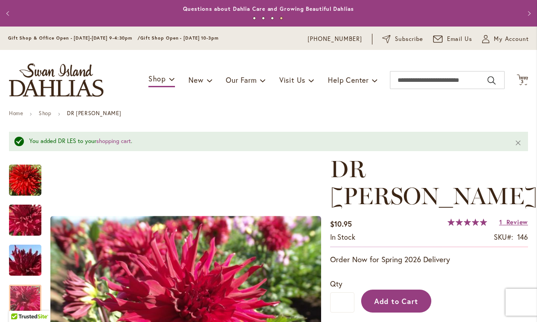
scroll to position [0, 0]
click at [518, 81] on span "3 3 items" at bounding box center [522, 82] width 9 height 4
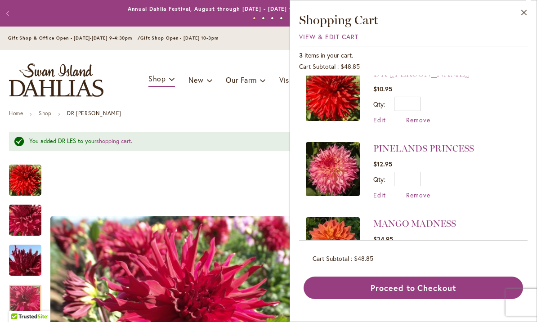
scroll to position [16, 0]
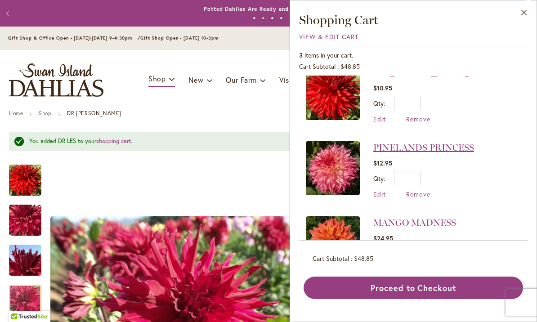
click at [399, 148] on link "PINELANDS PRINCESS" at bounding box center [423, 147] width 101 height 11
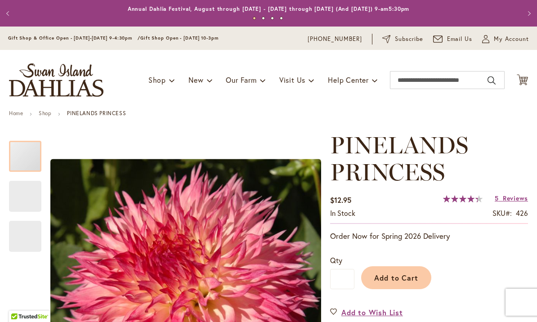
type input "*****"
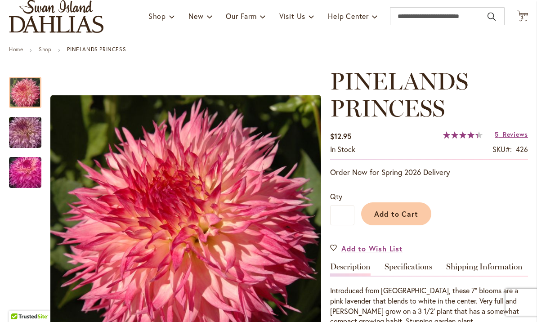
scroll to position [66, 0]
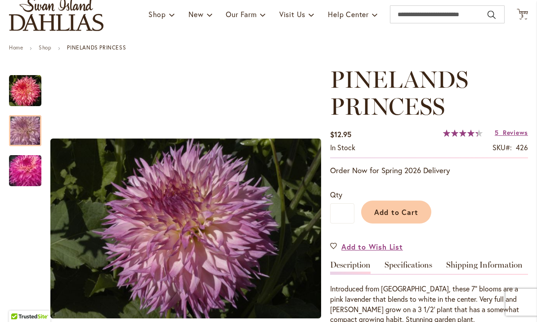
click at [27, 126] on img "PINELANDS PRINCESS" at bounding box center [25, 130] width 65 height 43
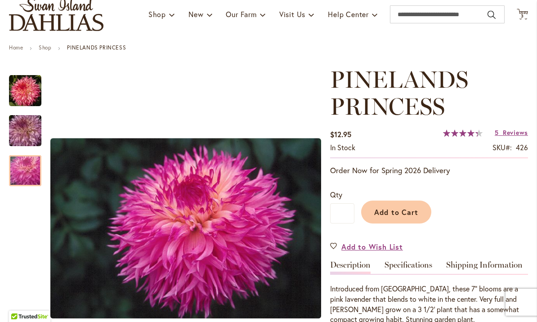
click at [25, 171] on img "PINELANDS PRINCESS" at bounding box center [25, 170] width 65 height 43
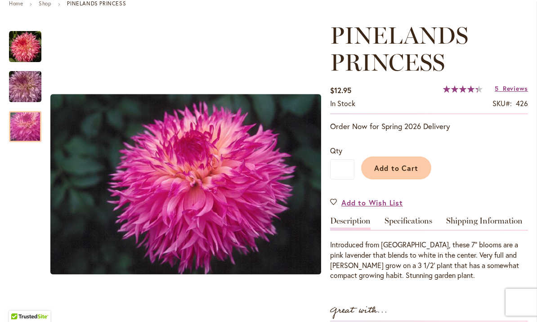
scroll to position [111, 0]
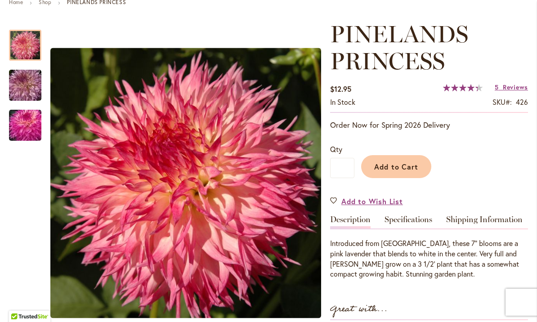
click at [23, 36] on img "PINELANDS PRINCESS" at bounding box center [25, 45] width 32 height 32
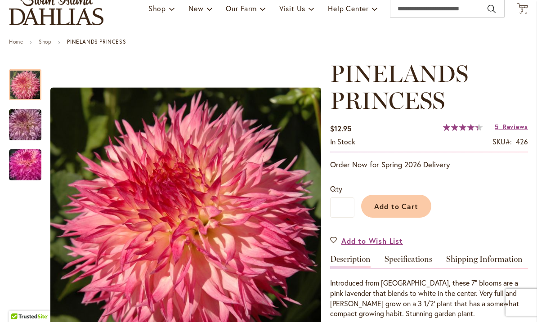
scroll to position [69, 0]
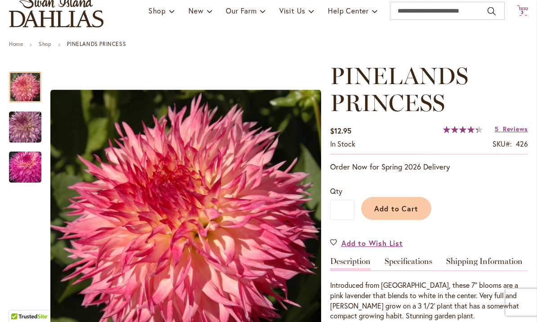
click at [521, 11] on span "3" at bounding box center [522, 12] width 3 height 6
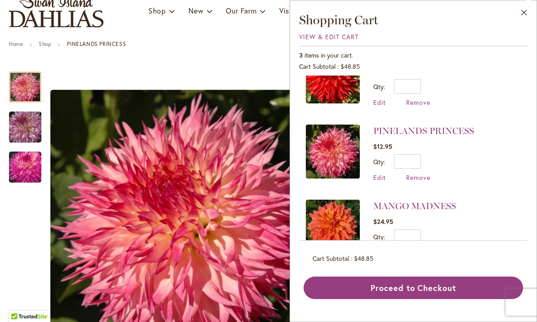
scroll to position [33, 0]
click at [436, 206] on link "MANGO MADNESS" at bounding box center [414, 206] width 83 height 11
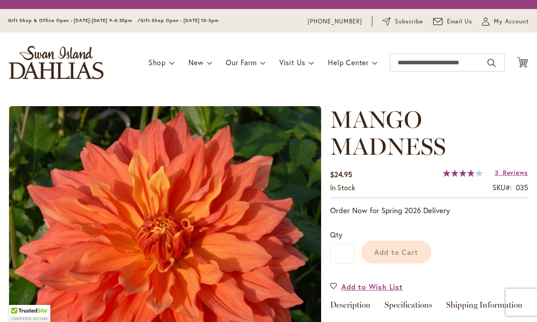
type input "*****"
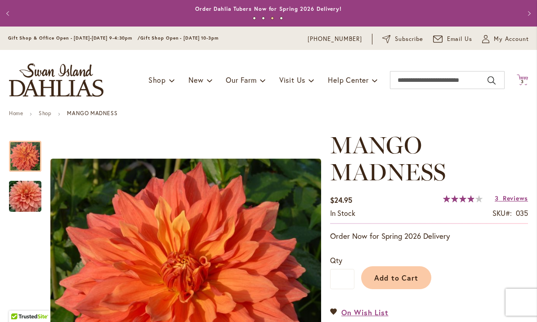
click at [524, 75] on icon "Cart .cls-1 { fill: #231f20; }" at bounding box center [522, 79] width 11 height 11
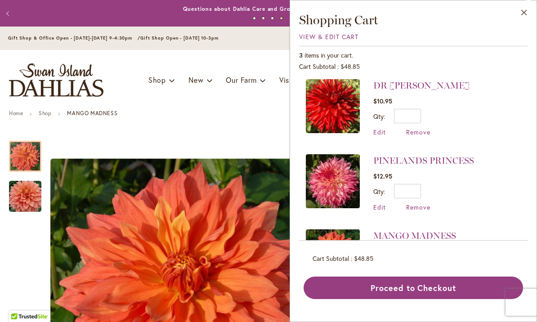
scroll to position [1, 0]
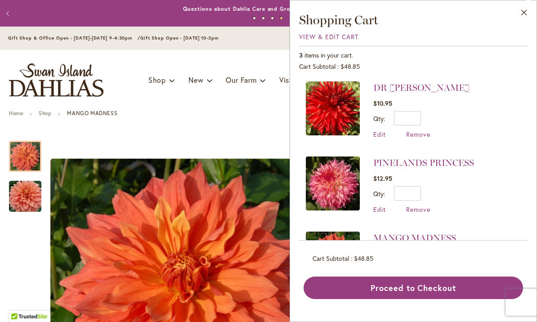
click at [337, 104] on img at bounding box center [333, 108] width 54 height 54
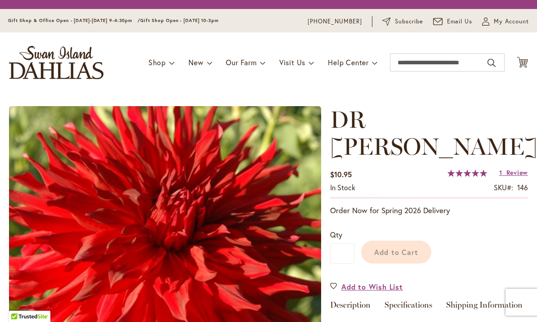
type input "*****"
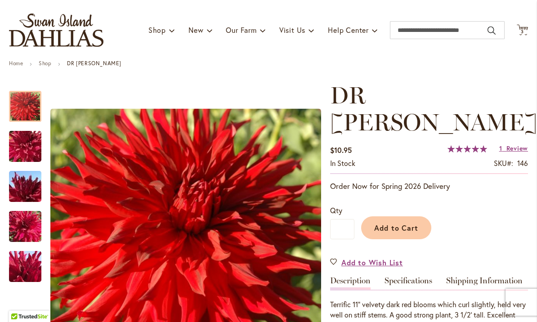
scroll to position [50, 0]
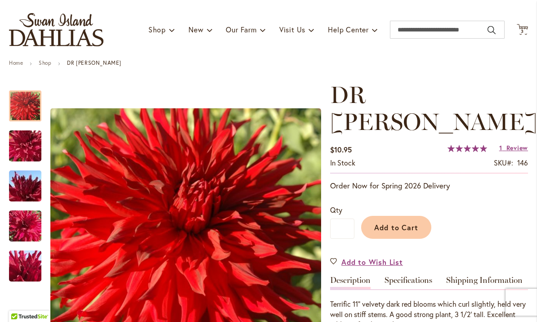
click at [27, 148] on img "DR LES" at bounding box center [25, 146] width 65 height 49
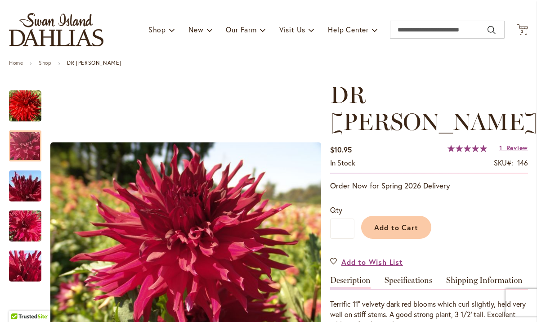
click at [21, 180] on img "DR LES" at bounding box center [25, 186] width 65 height 49
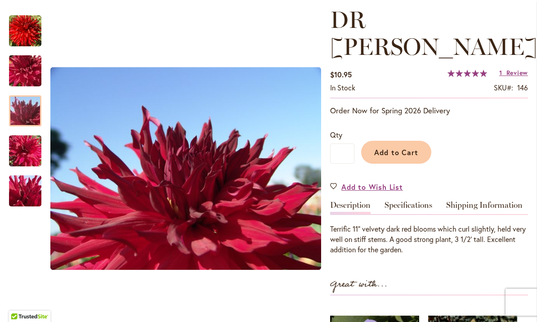
scroll to position [125, 0]
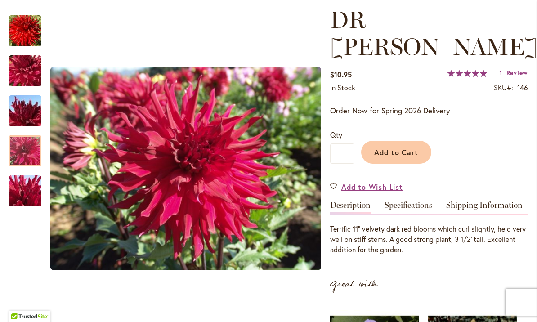
click at [21, 144] on div at bounding box center [25, 150] width 32 height 31
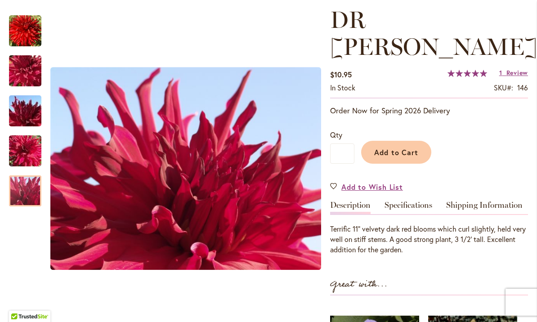
click at [25, 193] on img "DR LES" at bounding box center [25, 191] width 65 height 49
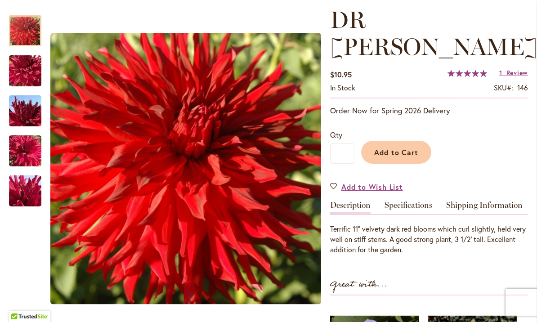
click at [21, 25] on img "DR LES" at bounding box center [25, 31] width 32 height 32
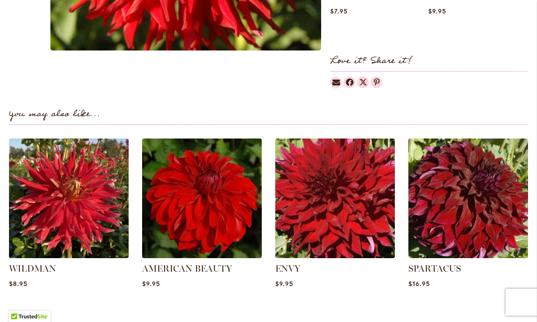
scroll to position [557, 0]
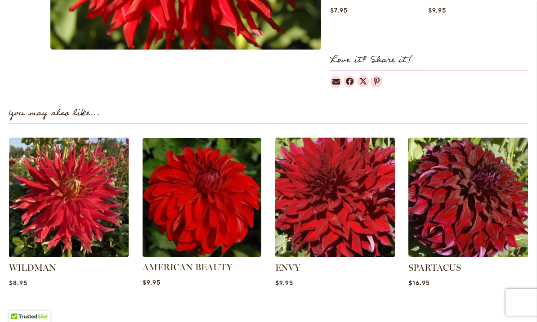
click at [206, 176] on img at bounding box center [201, 197] width 125 height 125
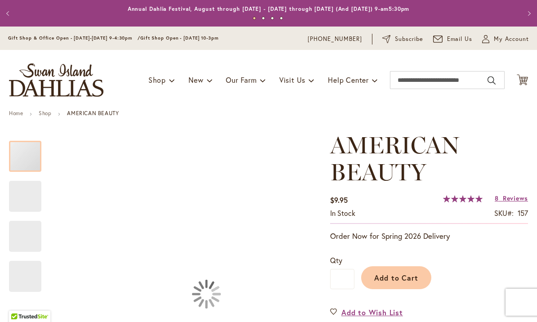
type input "*****"
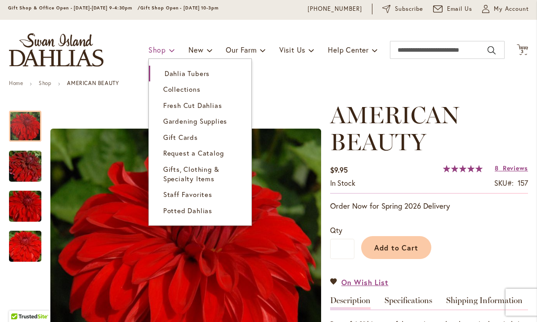
scroll to position [28, 0]
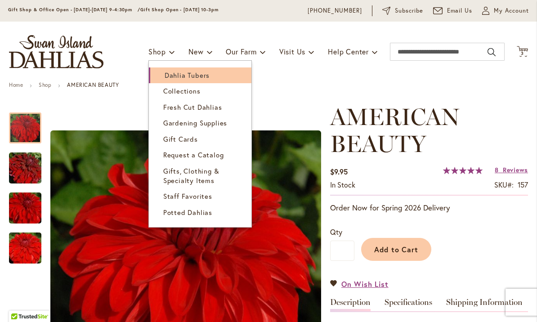
click at [188, 74] on span "Dahlia Tubers" at bounding box center [187, 75] width 45 height 9
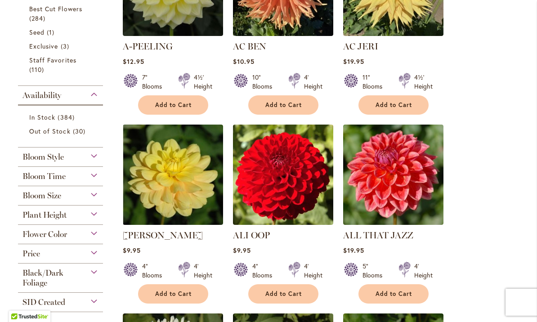
scroll to position [289, 0]
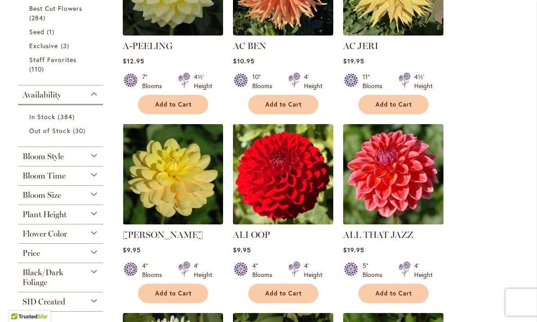
click at [93, 215] on div "Plant Height" at bounding box center [60, 212] width 85 height 14
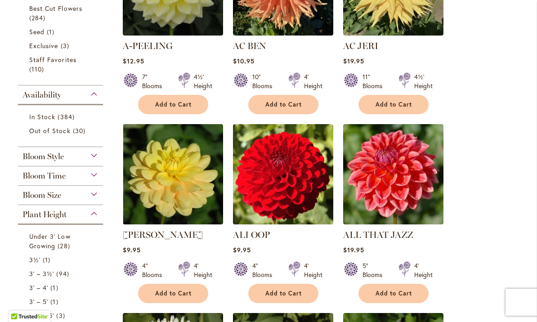
scroll to position [497, 0]
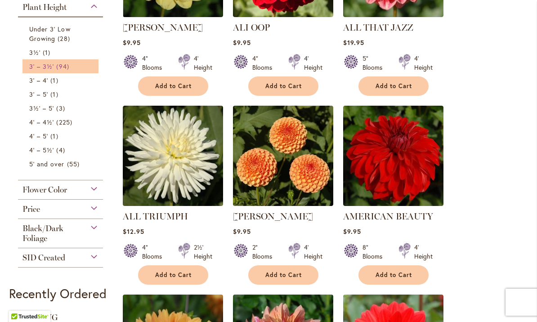
click at [30, 68] on span "3' – 3½'" at bounding box center [41, 66] width 25 height 9
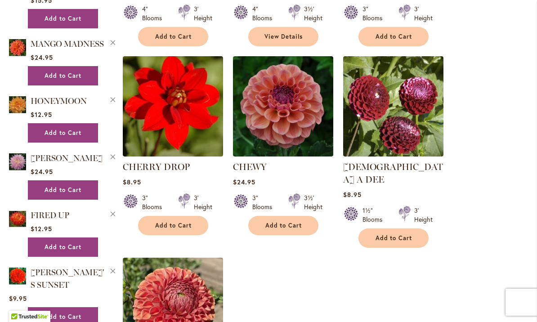
scroll to position [916, 0]
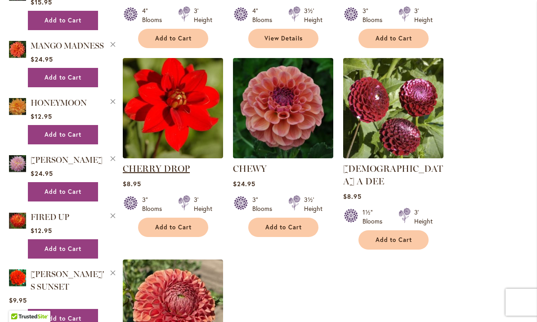
click at [162, 163] on link "CHERRY DROP" at bounding box center [156, 168] width 67 height 11
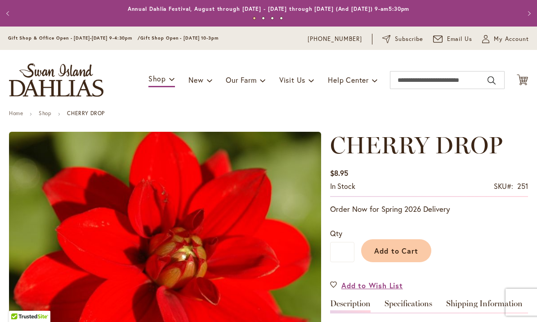
type input "*****"
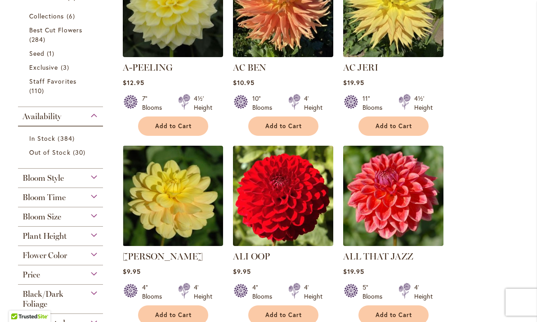
scroll to position [269, 0]
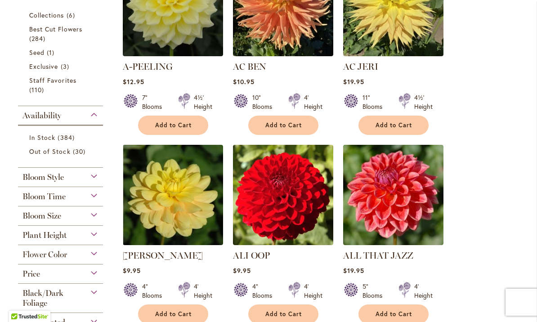
click at [95, 240] on div "Plant Height" at bounding box center [60, 233] width 85 height 14
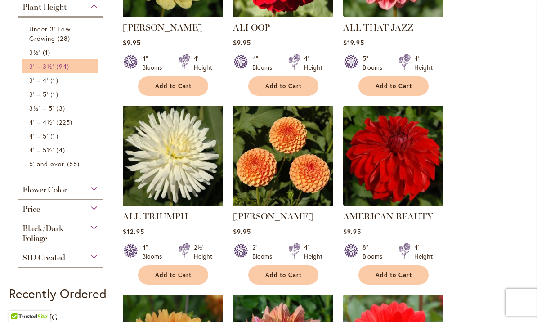
click at [45, 71] on span "3' – 3½'" at bounding box center [41, 66] width 25 height 9
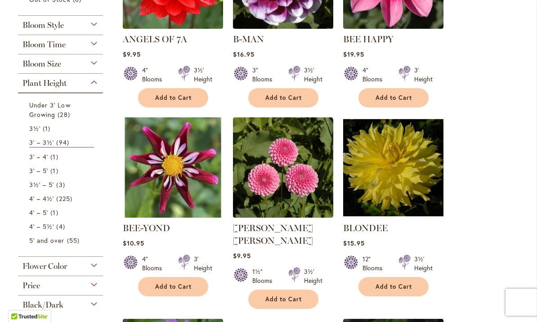
scroll to position [277, 0]
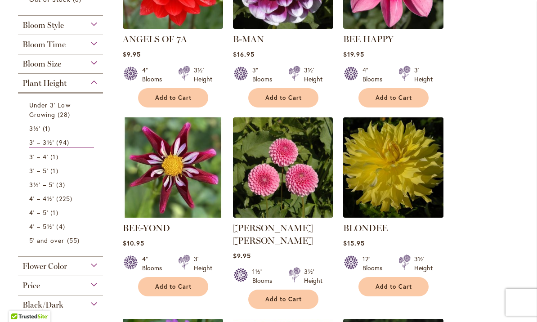
click at [406, 166] on img at bounding box center [393, 167] width 105 height 105
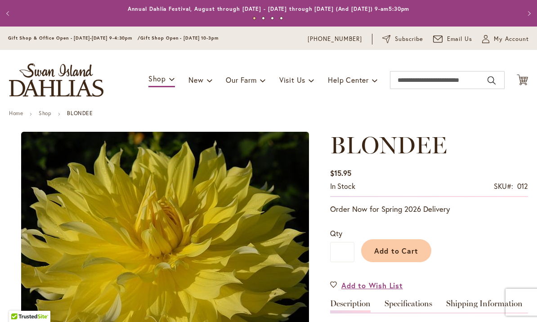
type input "*****"
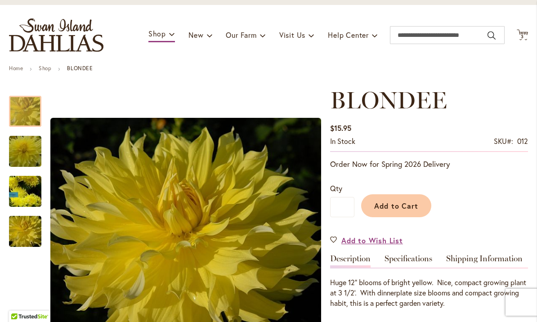
scroll to position [49, 0]
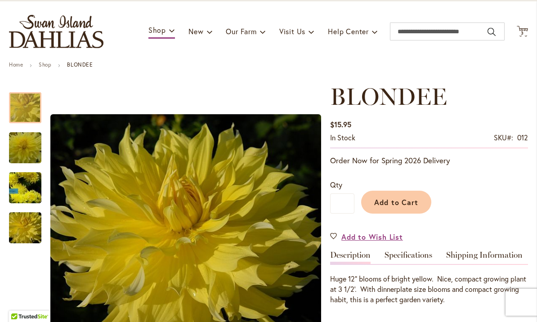
click at [22, 140] on img "Blondee" at bounding box center [25, 147] width 65 height 43
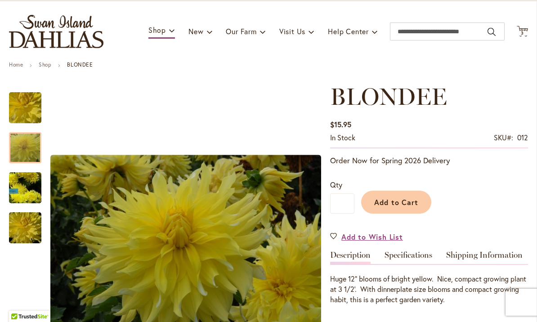
click at [24, 193] on img "Blondee" at bounding box center [25, 188] width 65 height 58
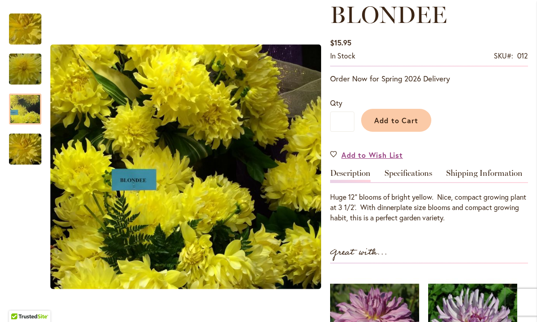
scroll to position [134, 0]
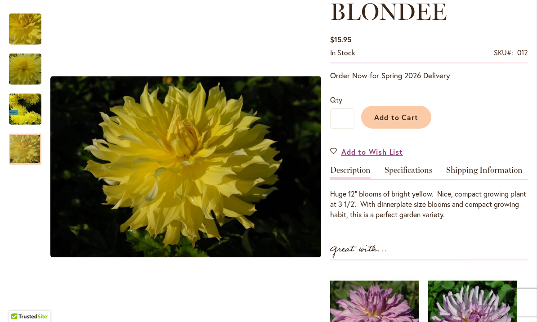
click at [21, 142] on div at bounding box center [25, 149] width 32 height 31
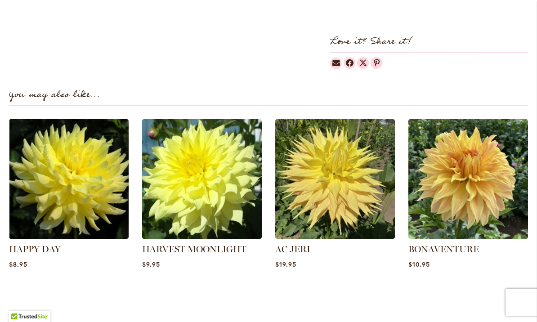
scroll to position [561, 0]
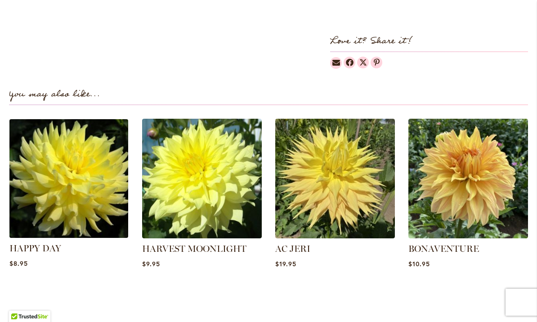
click at [61, 183] on img at bounding box center [68, 178] width 125 height 125
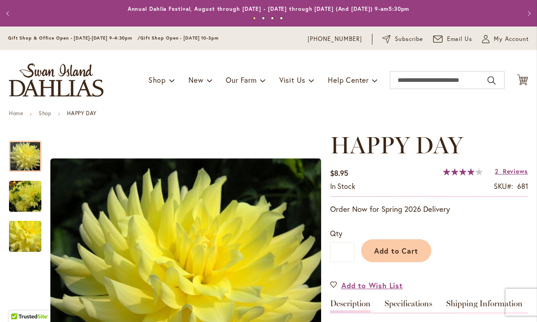
type input "*****"
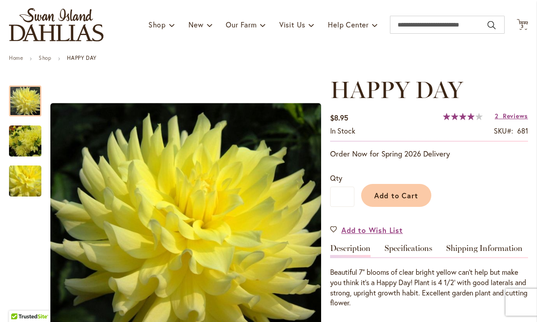
scroll to position [54, 0]
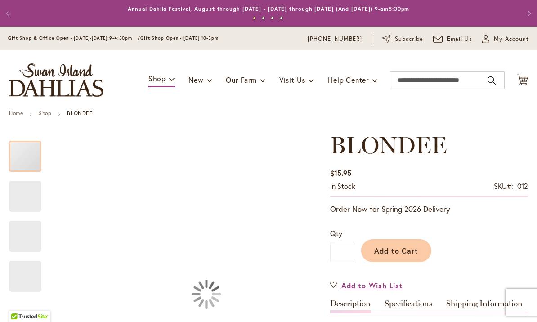
type input "*****"
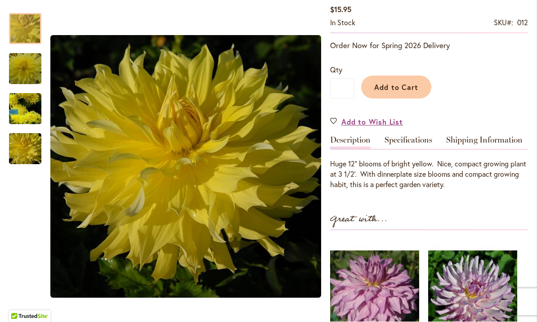
scroll to position [163, 0]
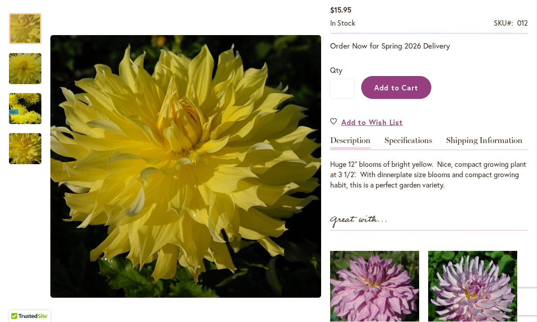
click at [398, 88] on span "Add to Cart" at bounding box center [396, 87] width 45 height 9
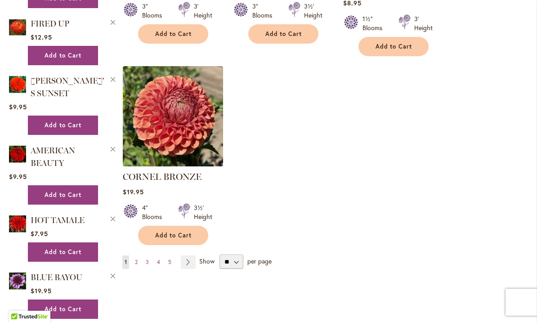
scroll to position [1110, 0]
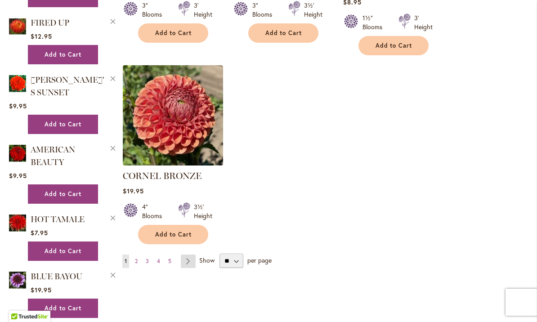
click at [189, 255] on link "Page Next" at bounding box center [188, 261] width 15 height 13
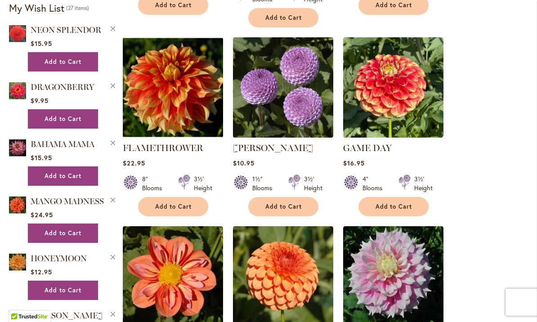
scroll to position [762, 0]
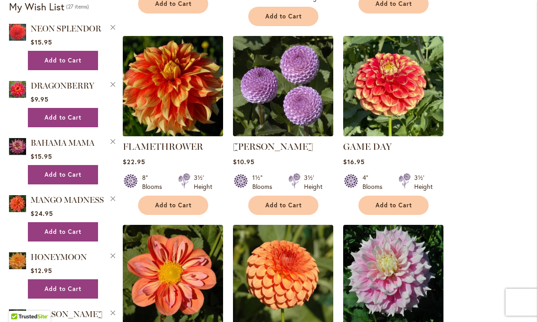
click at [168, 85] on img at bounding box center [172, 85] width 105 height 105
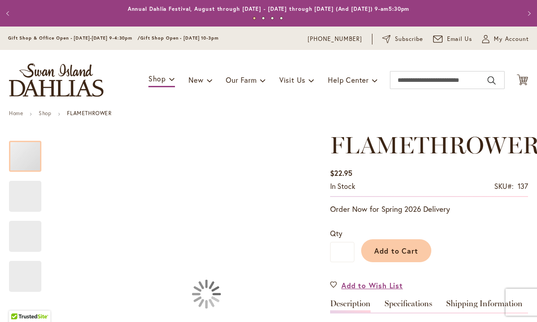
type input "*****"
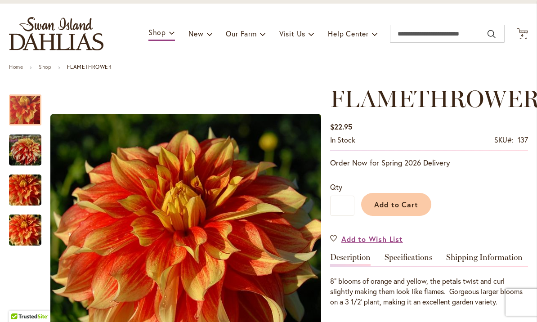
scroll to position [47, 0]
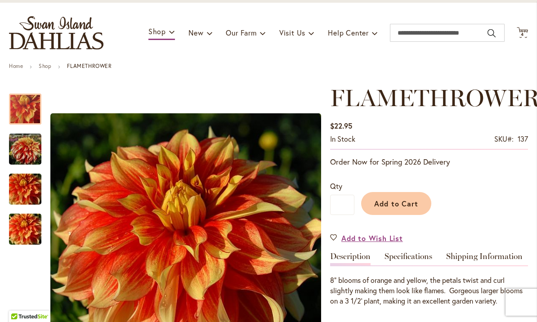
click at [21, 148] on img "FLAMETHROWER" at bounding box center [25, 148] width 32 height 33
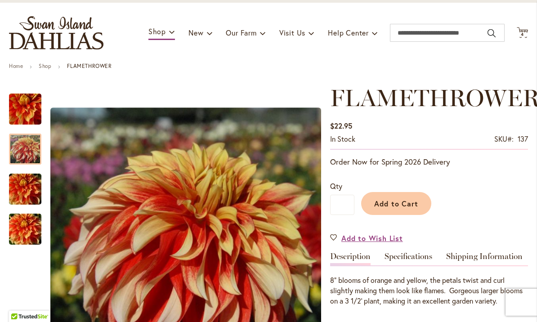
click at [26, 193] on img "FLAMETHROWER" at bounding box center [25, 189] width 65 height 43
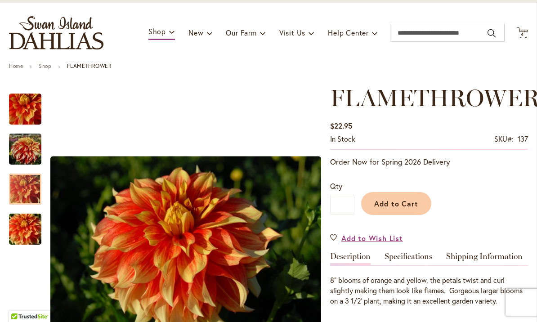
click at [27, 228] on img "FLAMETHROWER" at bounding box center [25, 229] width 65 height 43
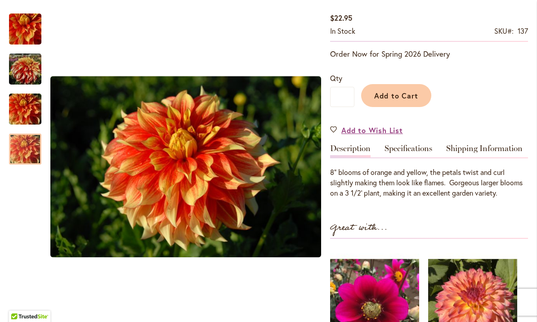
scroll to position [141, 0]
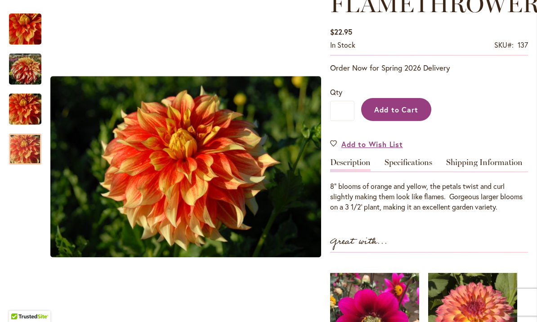
click at [412, 112] on span "Add to Cart" at bounding box center [396, 109] width 45 height 9
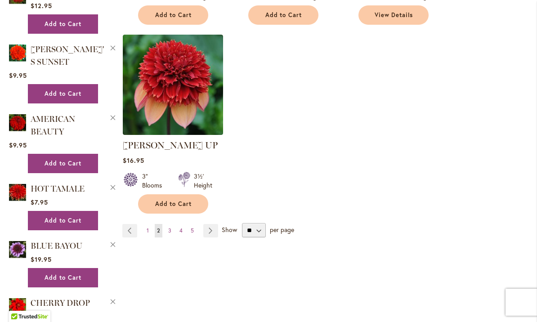
scroll to position [1140, 0]
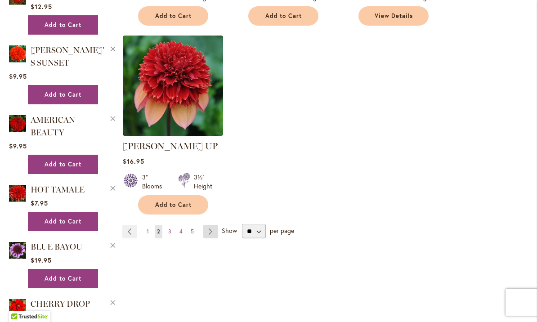
click at [210, 225] on link "Page Next" at bounding box center [210, 231] width 15 height 13
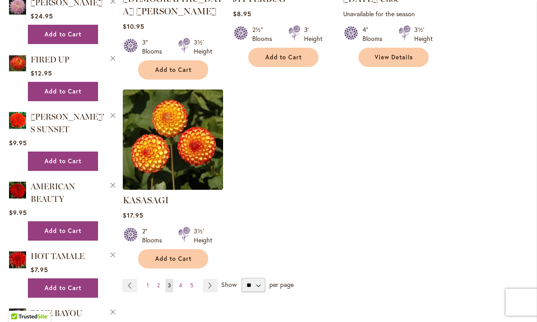
scroll to position [1093, 0]
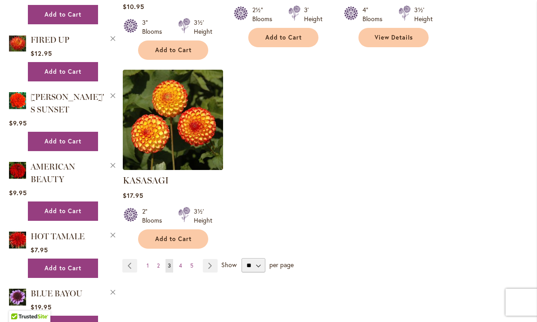
click at [229, 260] on span "Show" at bounding box center [228, 264] width 15 height 9
click at [242, 258] on select "** ** ** **" at bounding box center [254, 265] width 24 height 14
click at [215, 259] on link "Page Next" at bounding box center [210, 265] width 15 height 13
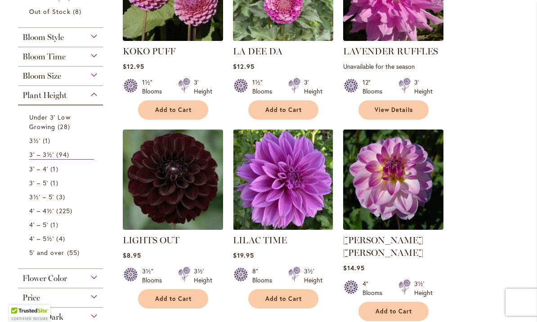
scroll to position [269, 0]
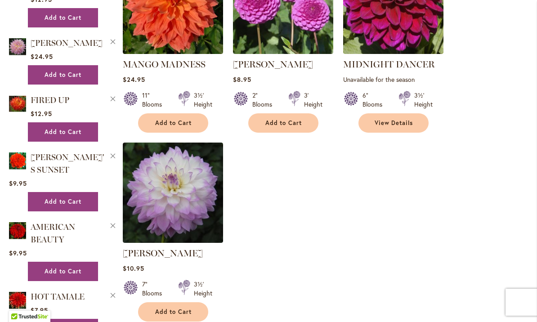
scroll to position [1034, 0]
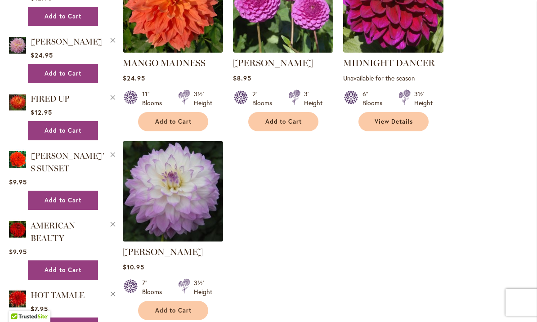
click at [175, 179] on img at bounding box center [172, 191] width 105 height 105
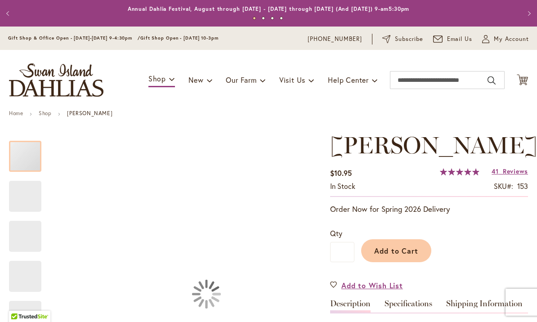
type input "*****"
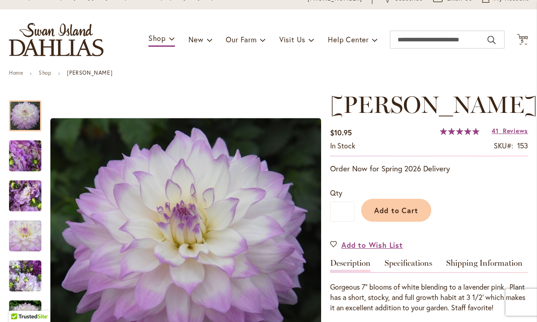
scroll to position [44, 0]
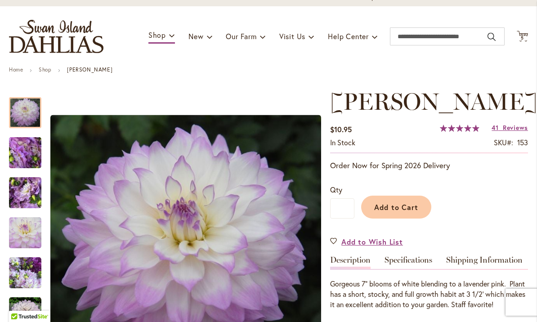
click at [24, 152] on img "MIKAYLA MIRANDA" at bounding box center [25, 153] width 65 height 49
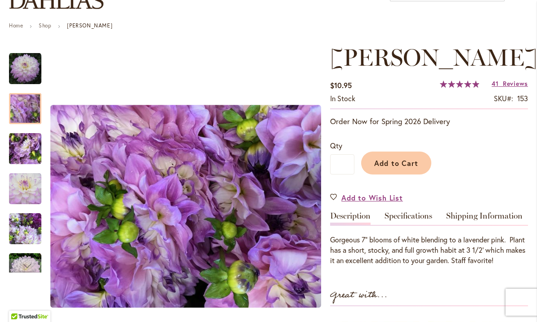
scroll to position [91, 0]
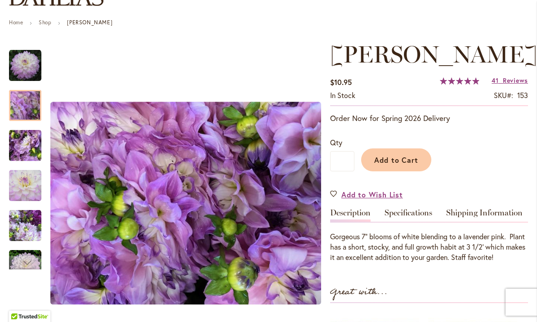
click at [21, 187] on img "MIKAYLA MIRANDA" at bounding box center [25, 186] width 32 height 32
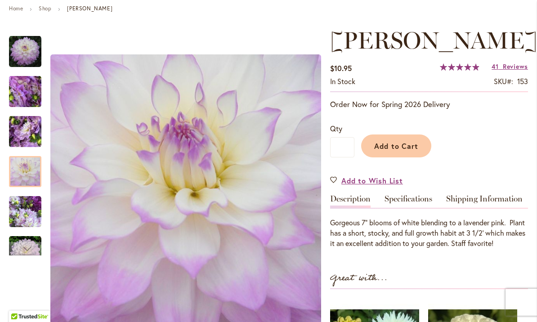
scroll to position [107, 0]
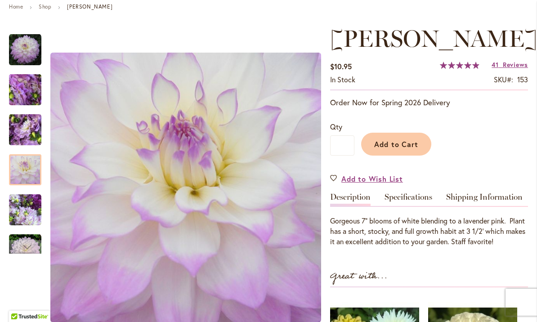
click at [22, 210] on img "MIKAYLA MIRANDA" at bounding box center [25, 210] width 32 height 32
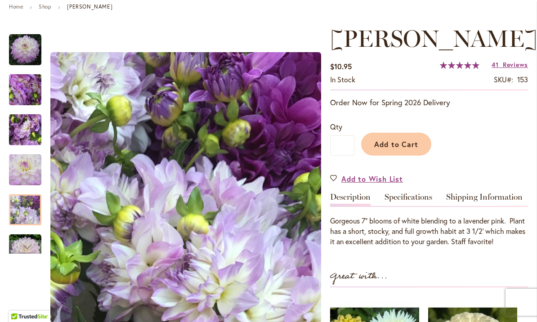
click at [28, 210] on div at bounding box center [25, 209] width 32 height 31
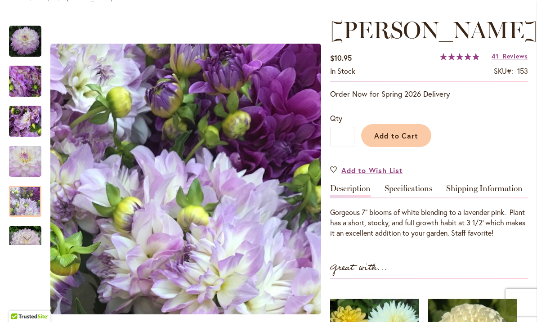
scroll to position [125, 0]
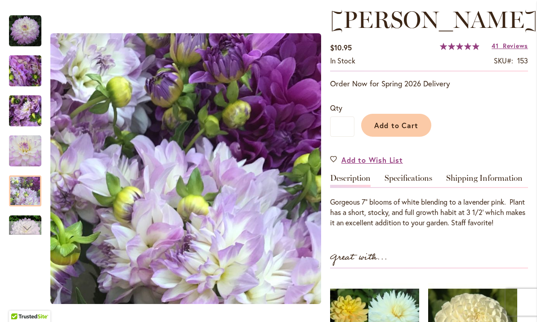
click at [22, 227] on div "Next" at bounding box center [24, 227] width 13 height 13
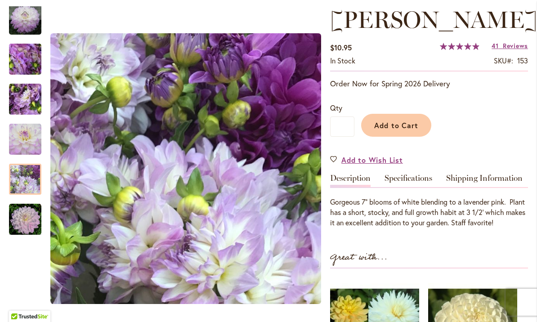
click at [21, 215] on img "MIKAYLA MIRANDA" at bounding box center [25, 219] width 32 height 32
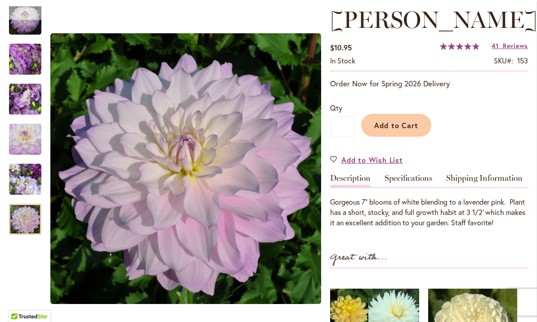
click at [26, 19] on div "Previous" at bounding box center [24, 12] width 13 height 13
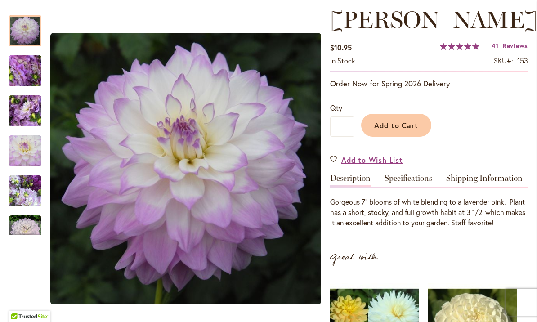
click at [21, 28] on img "MIKAYLA MIRANDA" at bounding box center [25, 31] width 32 height 32
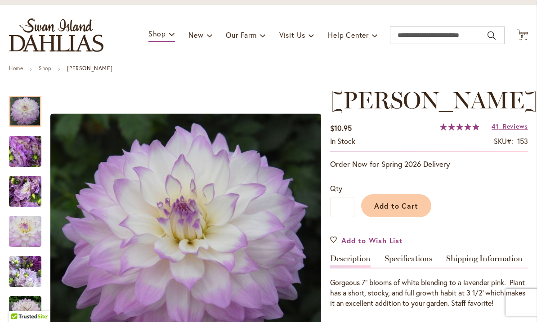
scroll to position [45, 0]
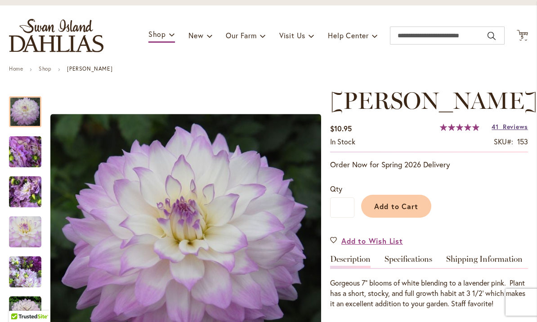
click at [506, 131] on span "Reviews" at bounding box center [515, 126] width 25 height 9
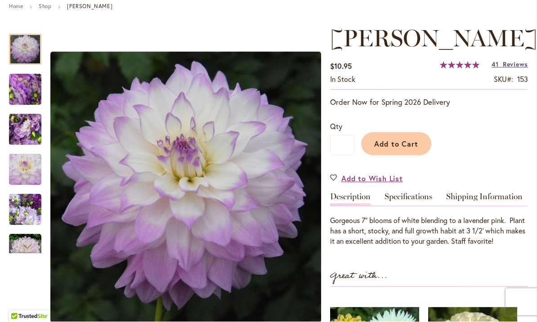
scroll to position [106, 0]
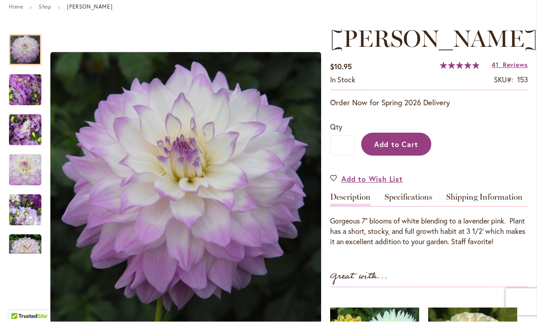
click at [395, 149] on span "Add to Cart" at bounding box center [396, 144] width 45 height 9
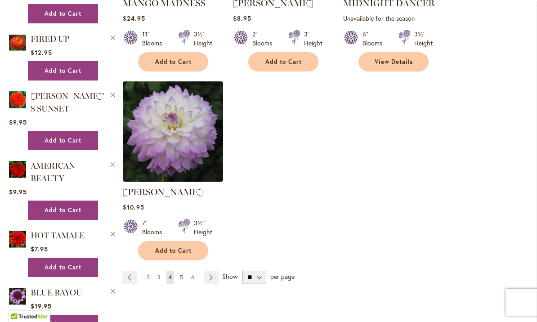
scroll to position [1094, 0]
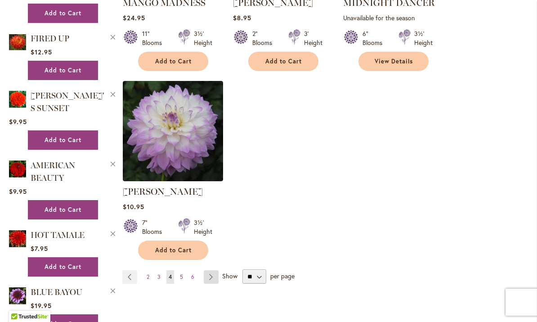
click at [211, 270] on link "Page Next" at bounding box center [211, 276] width 15 height 13
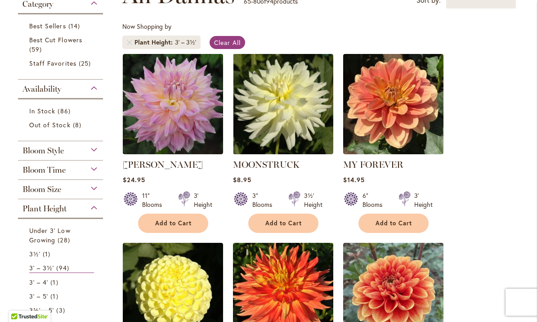
scroll to position [152, 0]
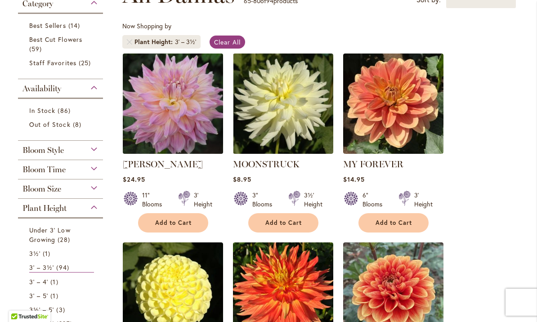
click at [166, 118] on img at bounding box center [172, 103] width 105 height 105
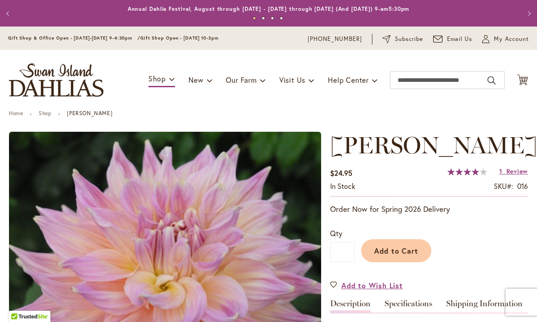
type input "*****"
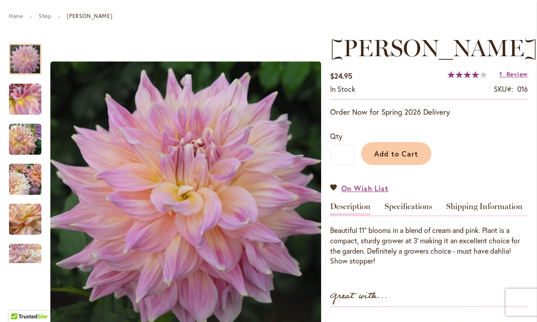
scroll to position [98, 0]
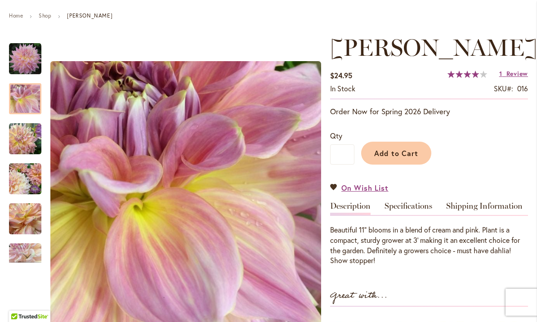
click at [24, 99] on img "Mingus Philip Sr" at bounding box center [25, 99] width 32 height 32
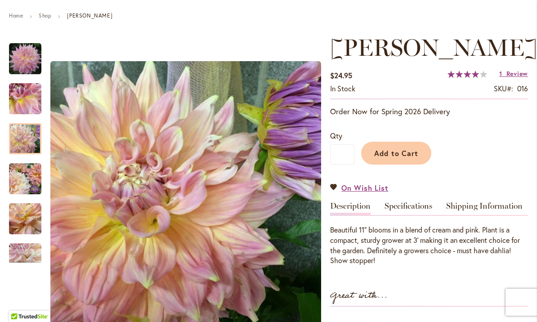
click at [21, 137] on img "Mingus Philip Sr" at bounding box center [25, 139] width 32 height 32
click at [23, 178] on img "Mingus Philip Sr" at bounding box center [25, 179] width 32 height 32
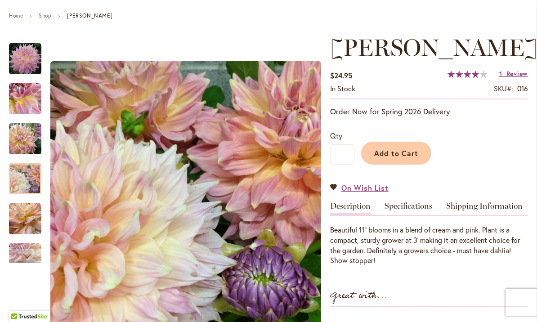
click at [22, 216] on img "Mingus Philip Sr" at bounding box center [25, 219] width 32 height 32
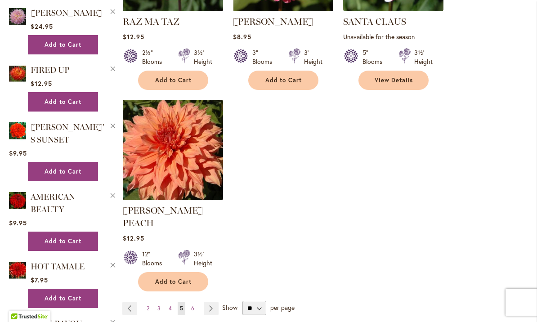
scroll to position [1066, 0]
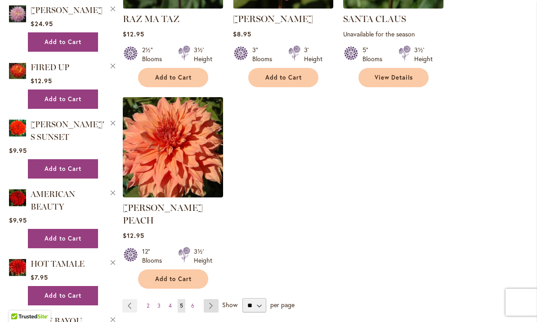
click at [211, 299] on link "Page Next" at bounding box center [211, 305] width 15 height 13
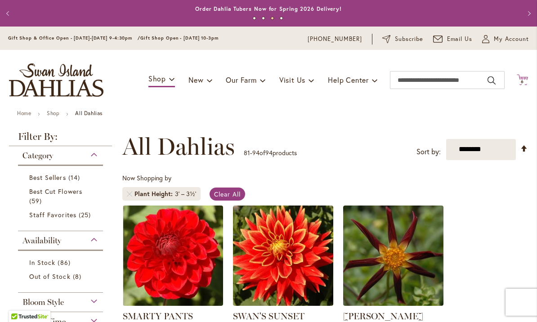
click at [522, 79] on span "6" at bounding box center [522, 82] width 3 height 6
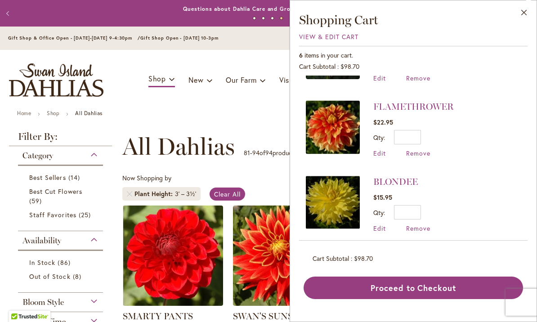
scroll to position [55, 0]
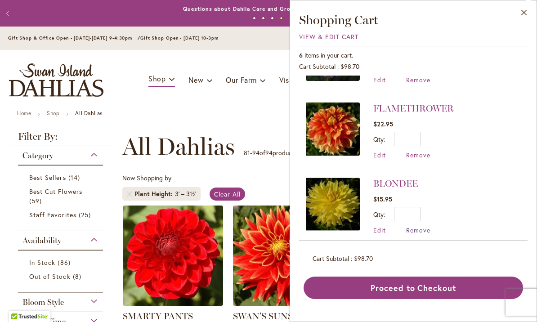
click at [425, 231] on span "Remove" at bounding box center [418, 230] width 24 height 9
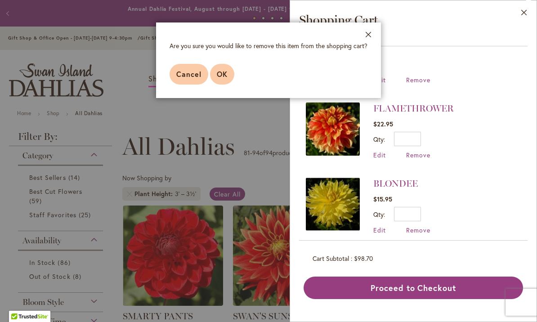
click at [224, 69] on span "OK" at bounding box center [222, 73] width 11 height 9
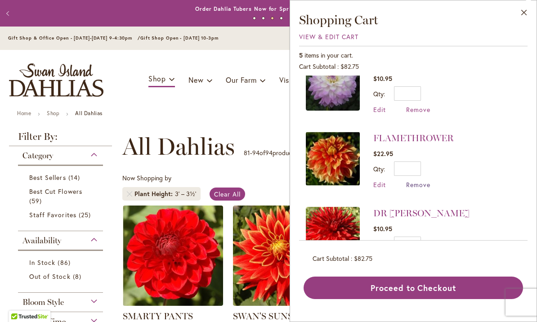
scroll to position [25, 0]
click at [426, 185] on span "Remove" at bounding box center [418, 185] width 24 height 9
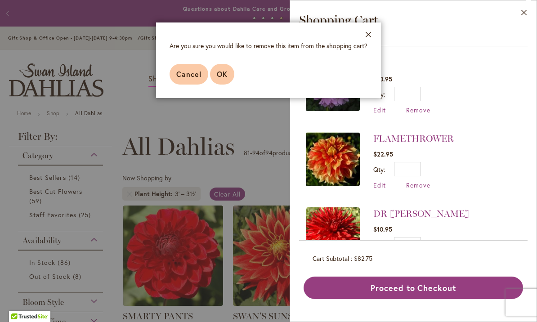
click at [224, 73] on span "OK" at bounding box center [222, 73] width 11 height 9
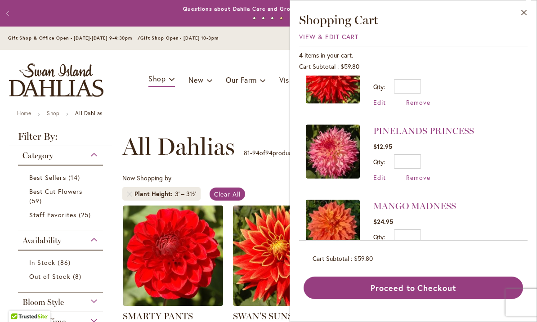
scroll to position [108, 0]
